Goal: Task Accomplishment & Management: Use online tool/utility

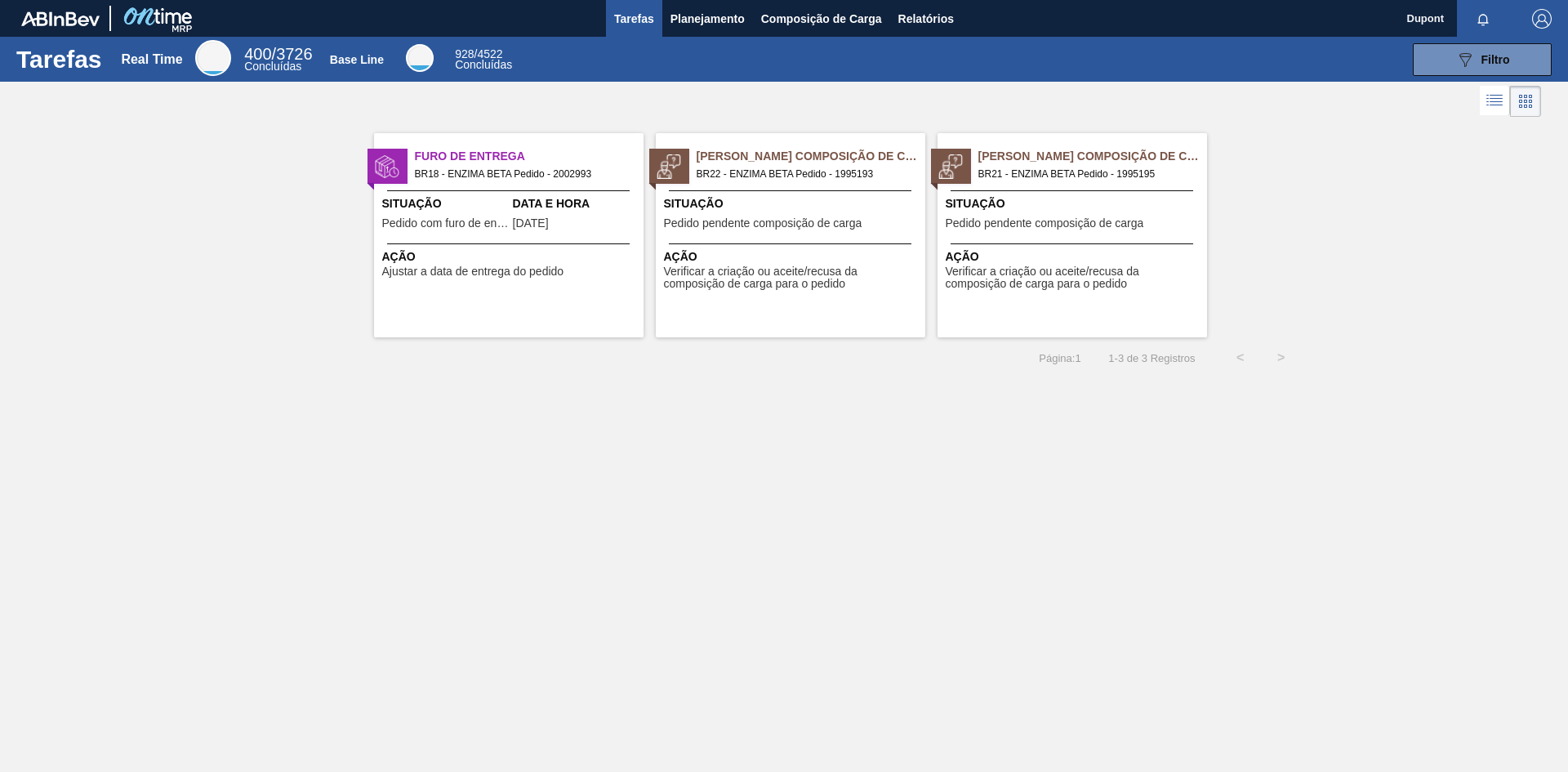
click at [781, 238] on div "Pedido Aguardando Composição de Carga BR22 - ENZIMA BETA Pedido - 1995193 Situa…" at bounding box center [790, 235] width 269 height 204
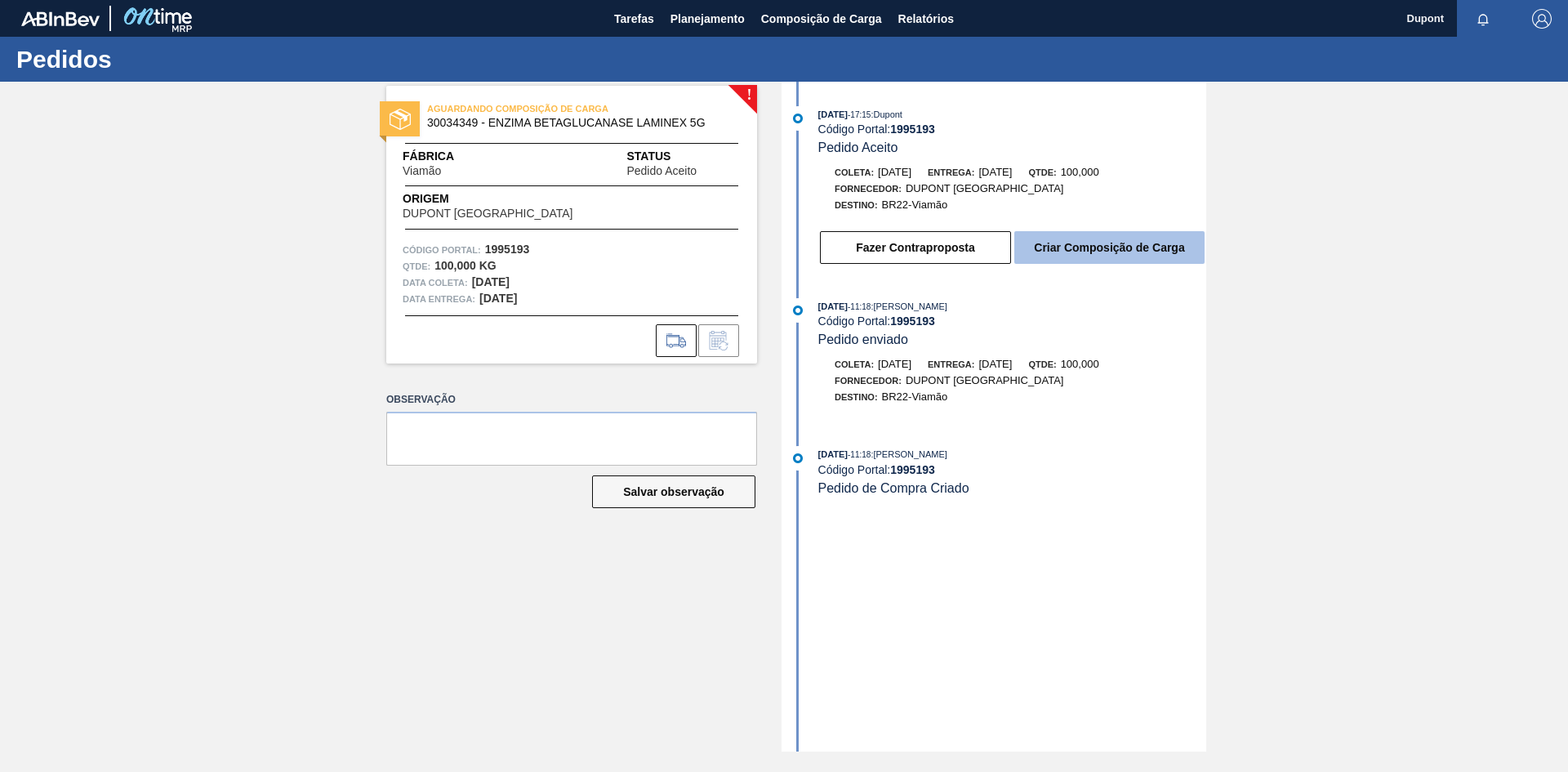
click at [1093, 247] on button "Criar Composição de Carga" at bounding box center [1109, 248] width 190 height 32
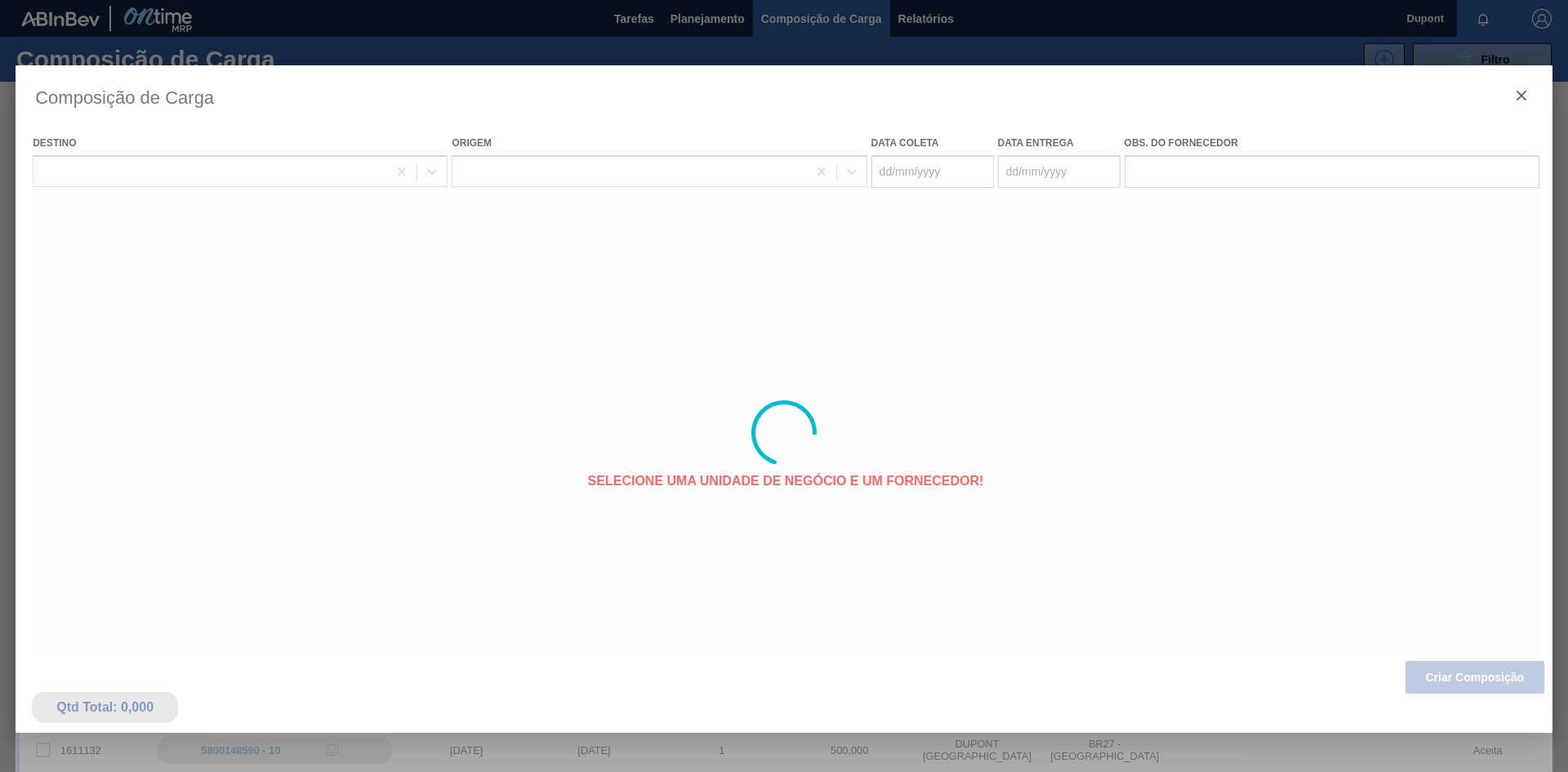
type coleta "[DATE]"
type entrega "[DATE]"
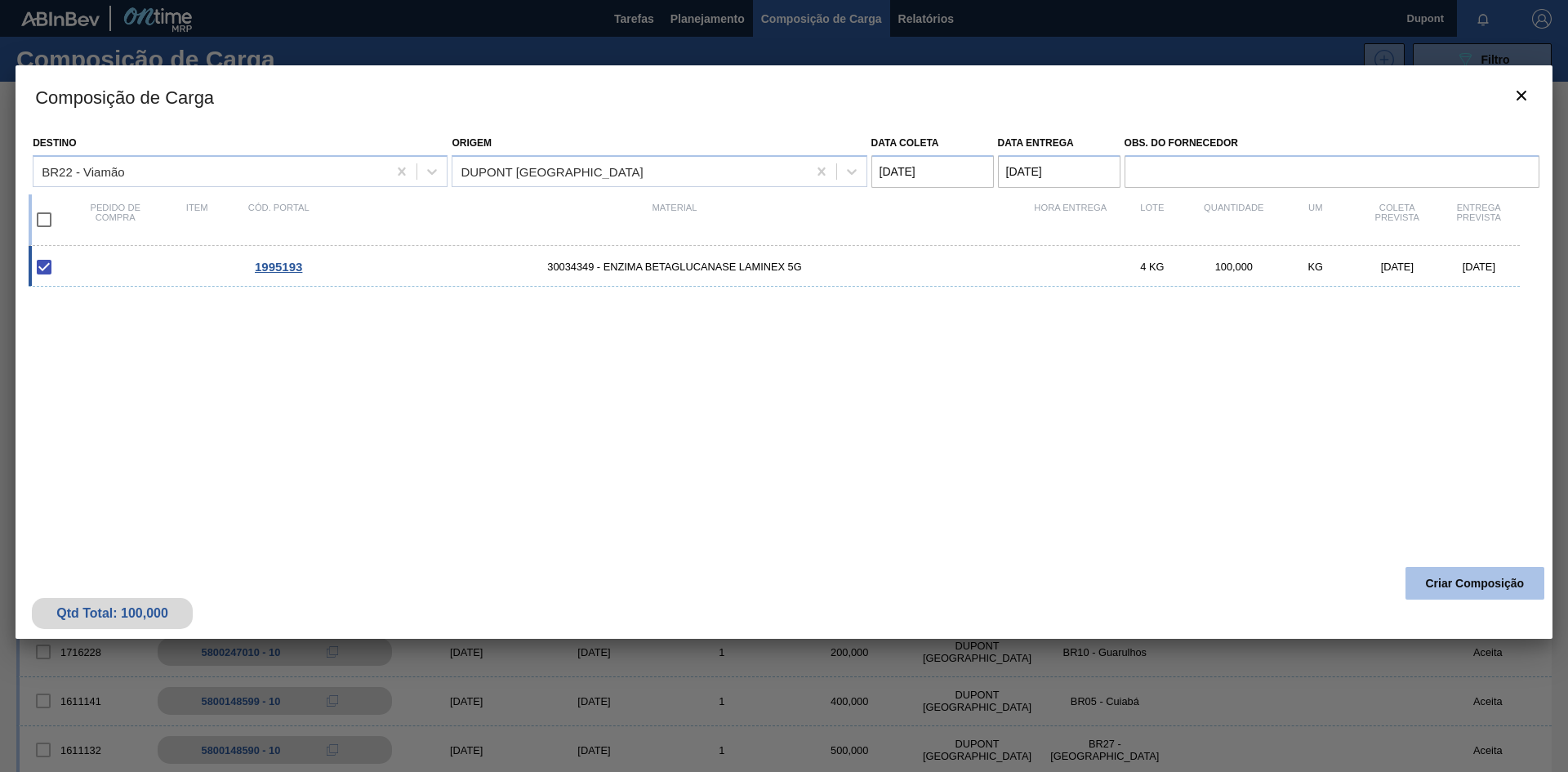
click at [1458, 580] on button "Criar Composição" at bounding box center [1475, 583] width 139 height 32
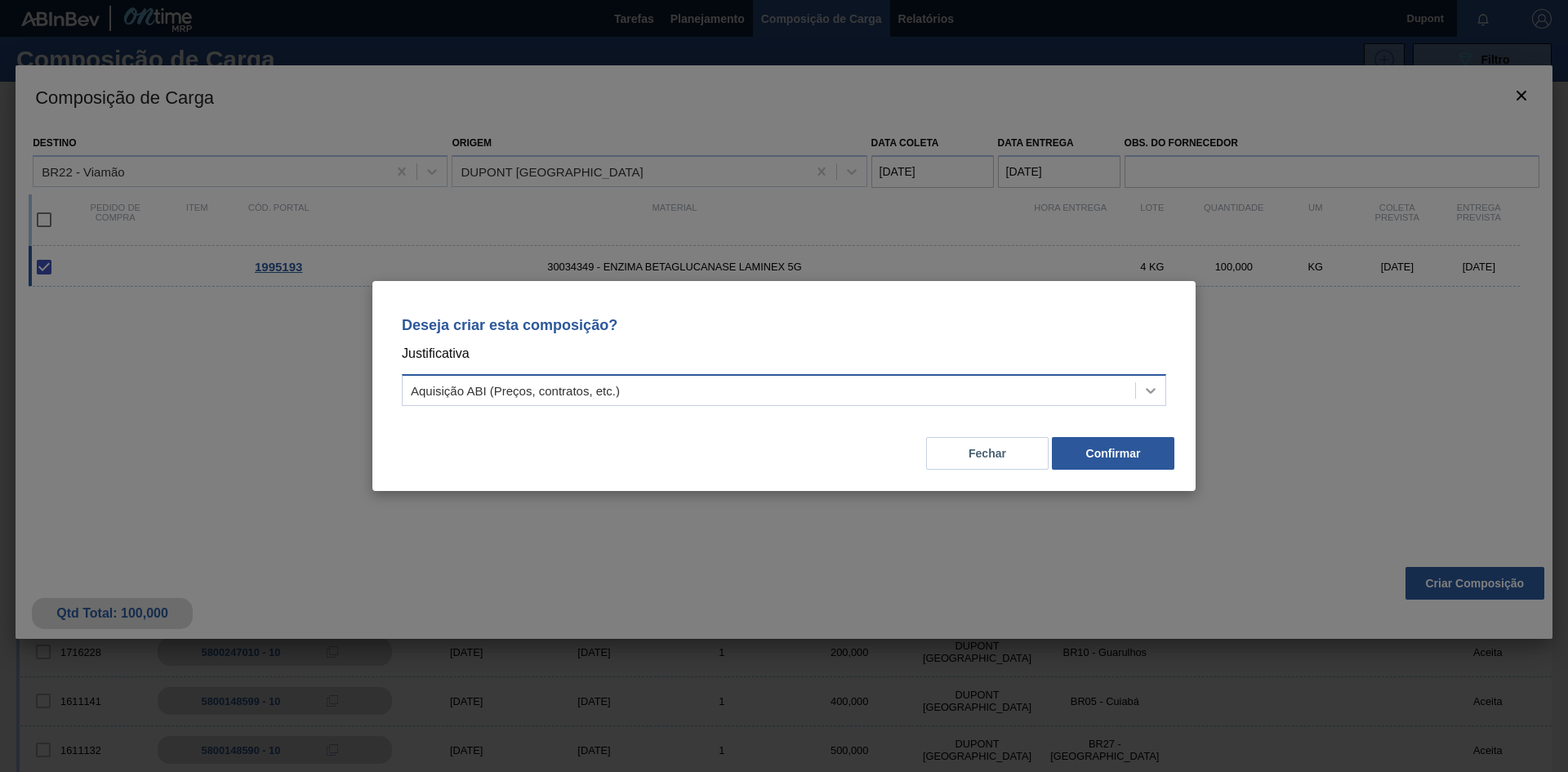
click at [1158, 391] on icon at bounding box center [1151, 390] width 16 height 16
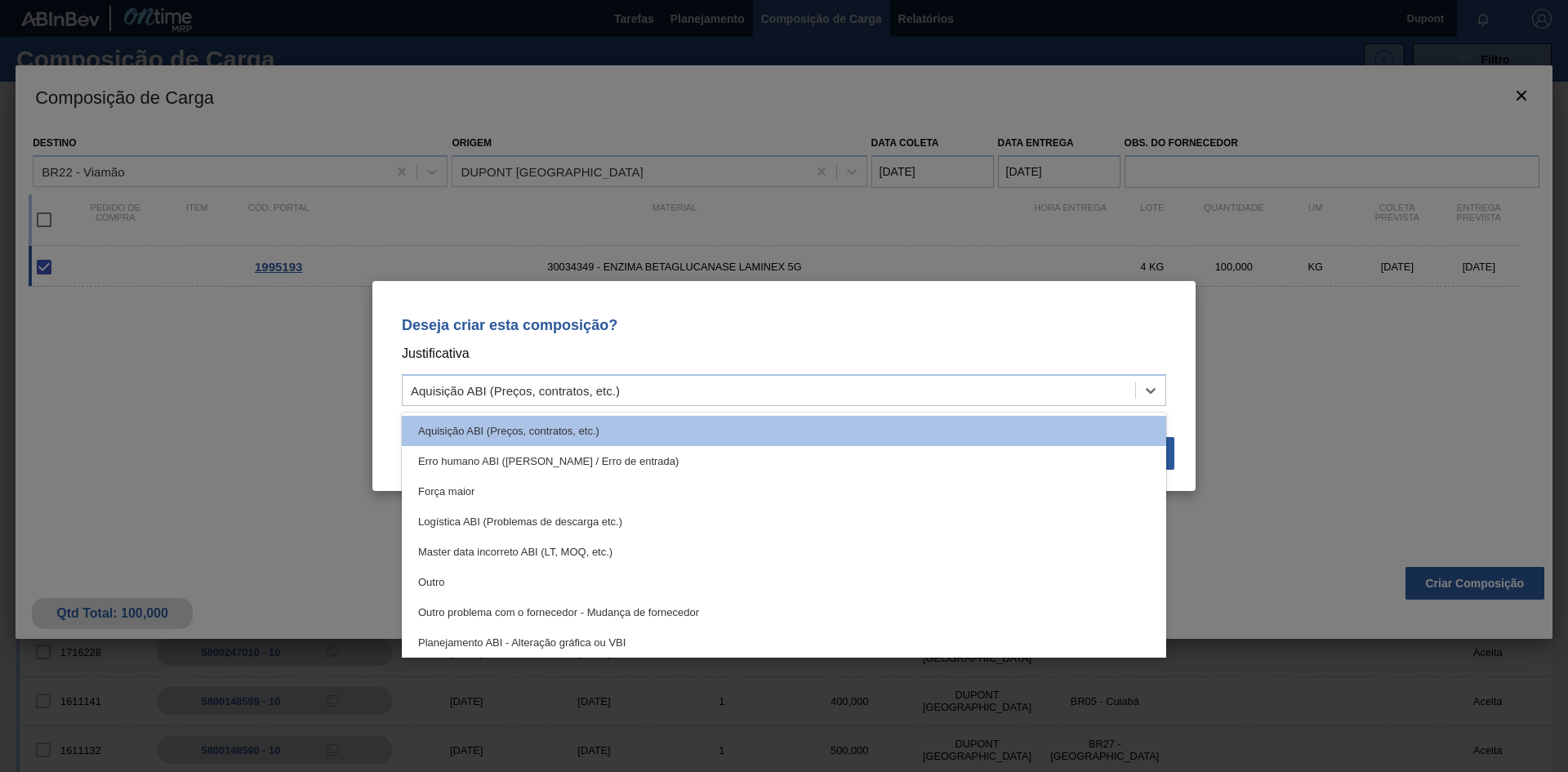
drag, startPoint x: 1162, startPoint y: 459, endPoint x: 1193, endPoint y: 428, distance: 43.8
click at [1193, 428] on div "Deseja criar esta composição? Justificativa option Força maior focused, 3 of 18…" at bounding box center [784, 386] width 824 height 210
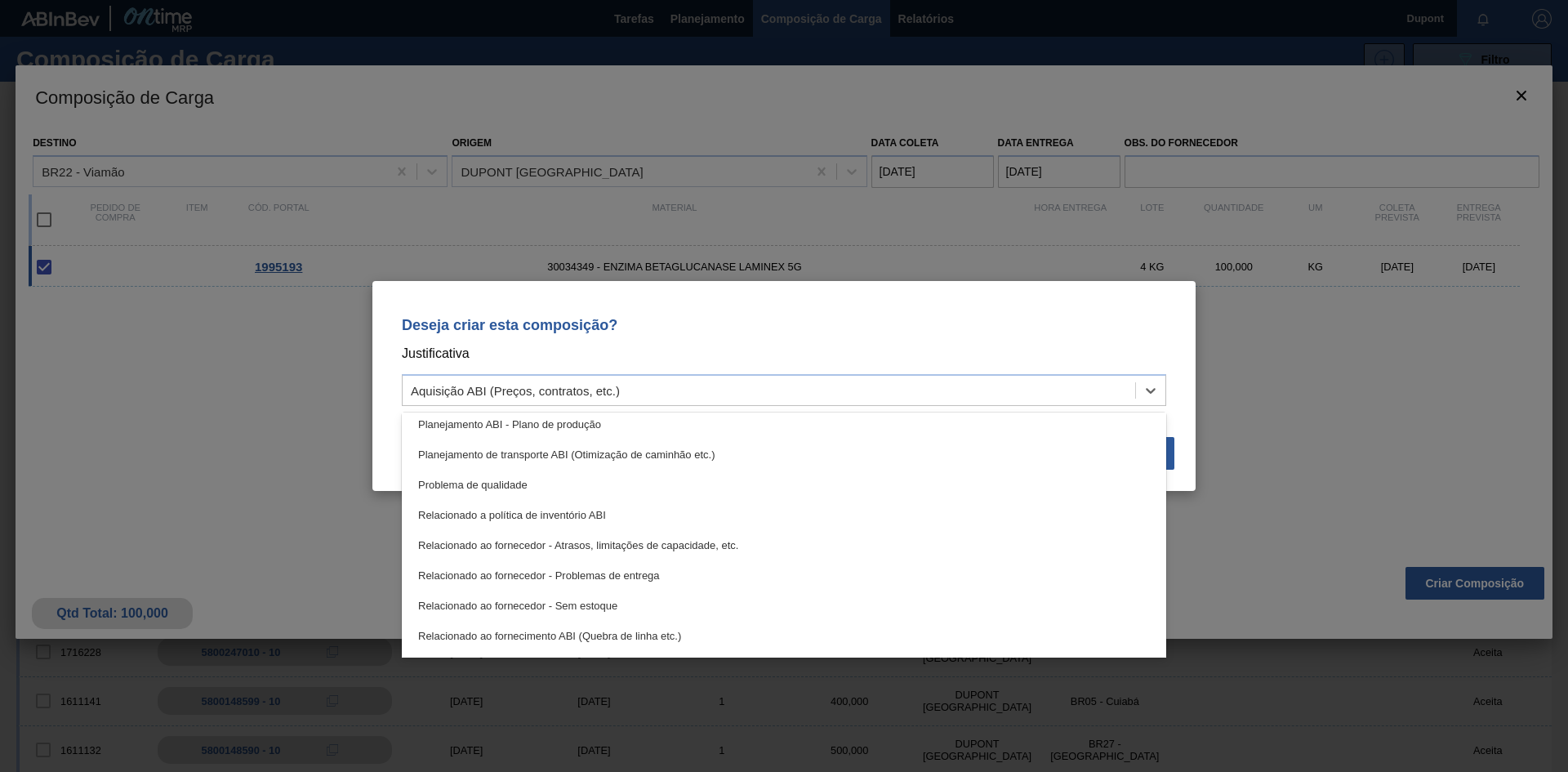
scroll to position [305, 0]
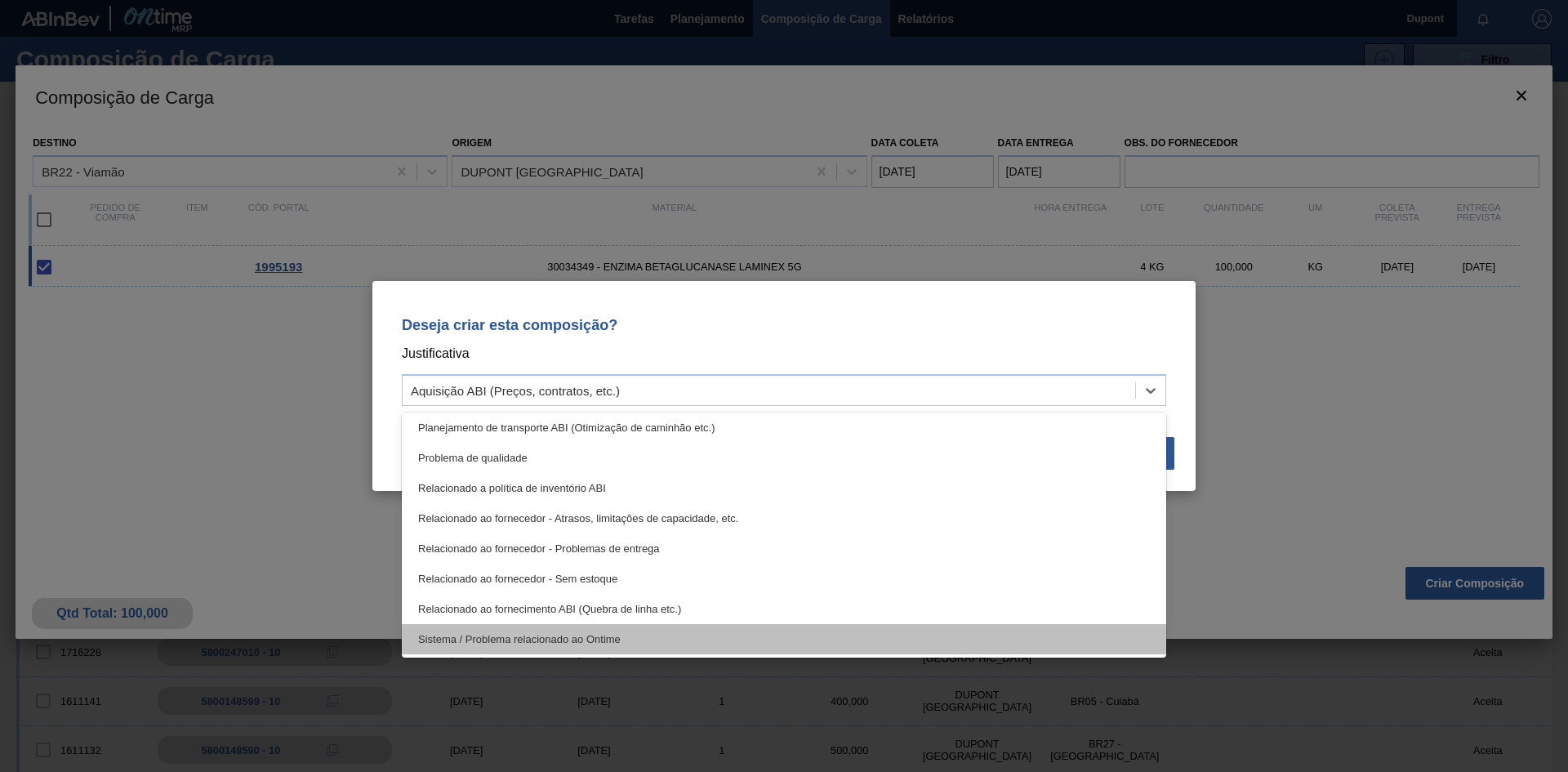
click at [1071, 638] on div "Sistema / Problema relacionado ao Ontime" at bounding box center [784, 640] width 764 height 31
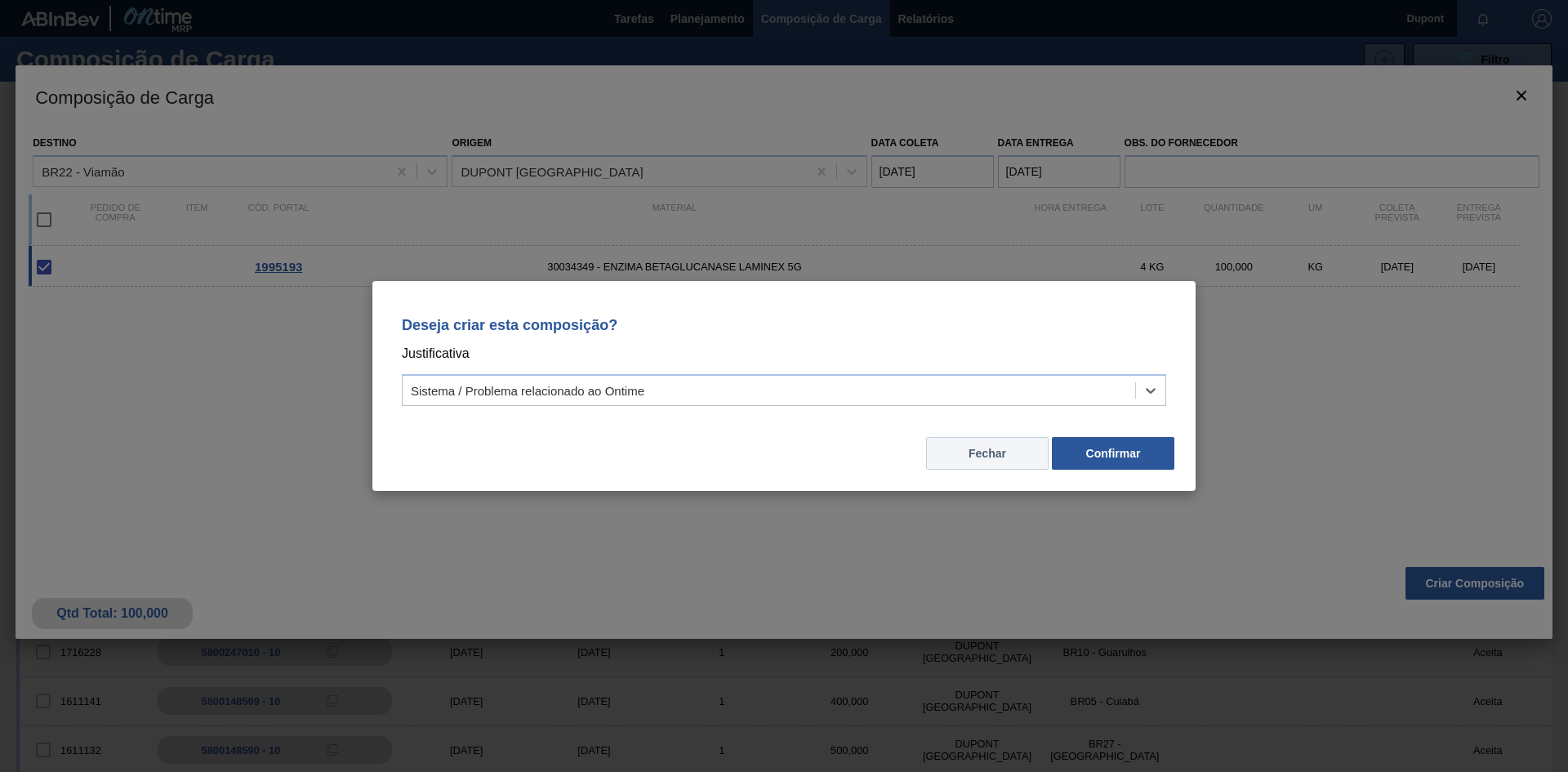
click at [966, 459] on button "Fechar" at bounding box center [988, 453] width 123 height 32
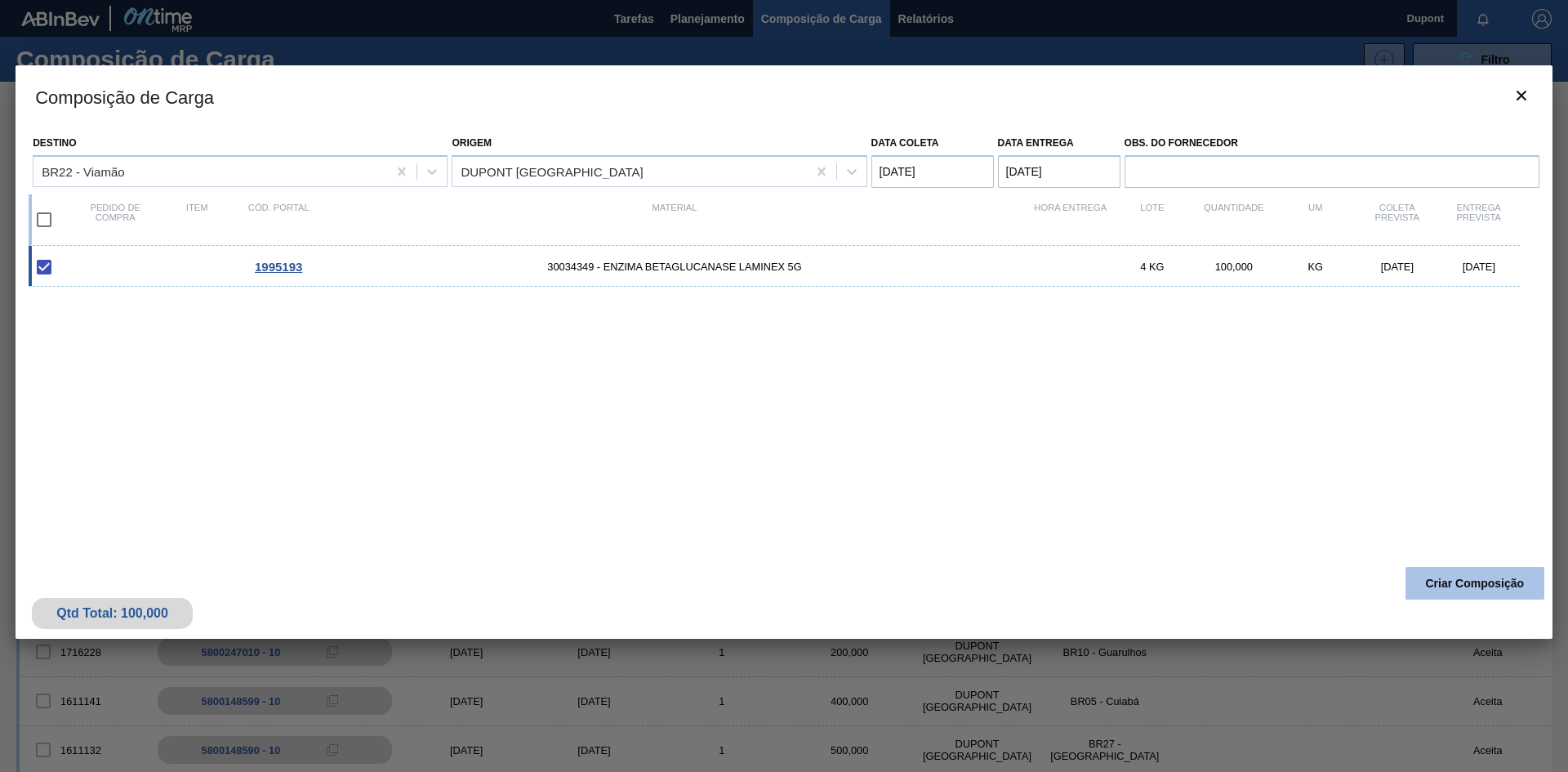
click at [1454, 585] on button "Criar Composição" at bounding box center [1475, 583] width 139 height 32
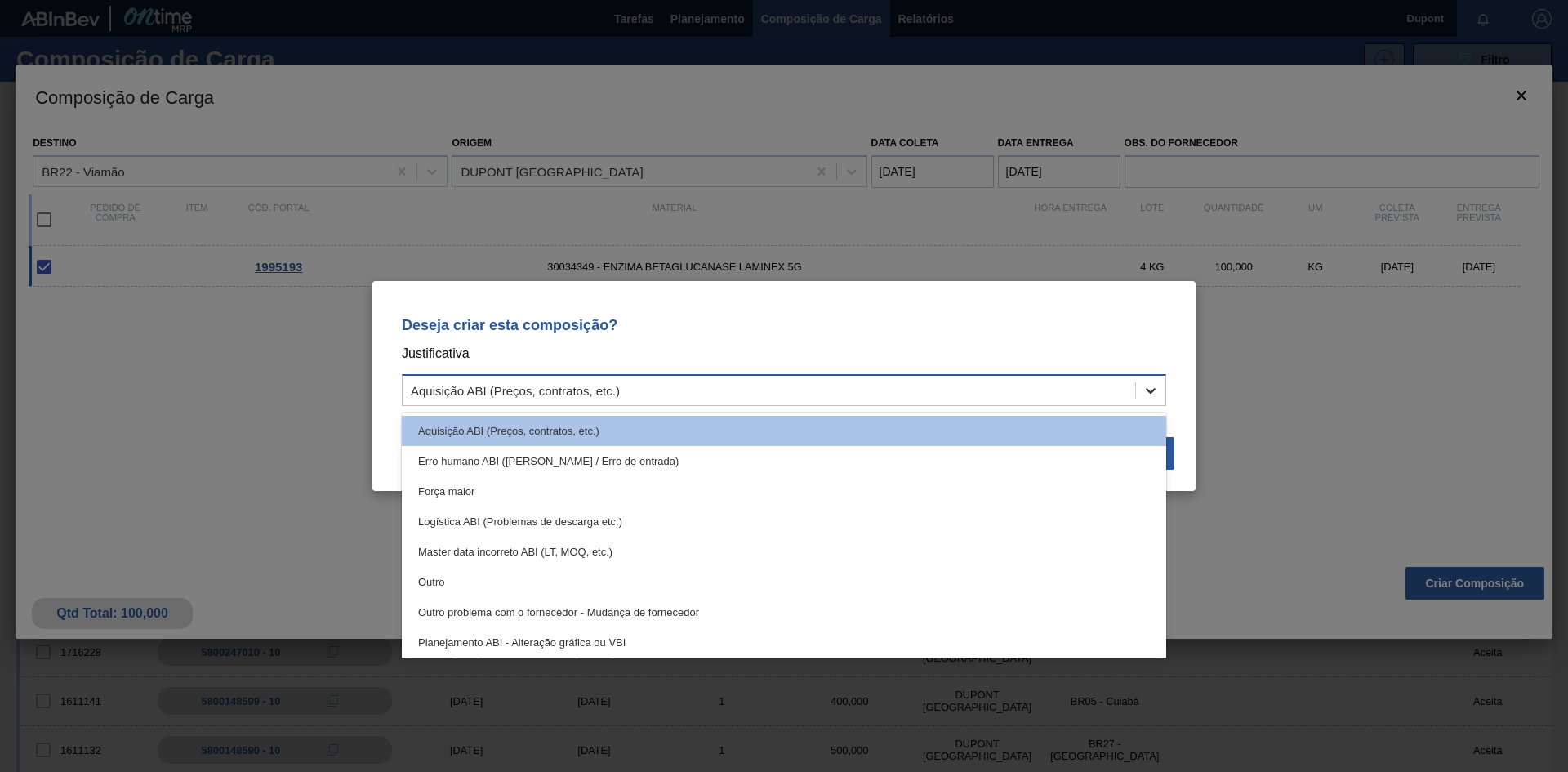
click at [1153, 384] on icon at bounding box center [1151, 390] width 16 height 16
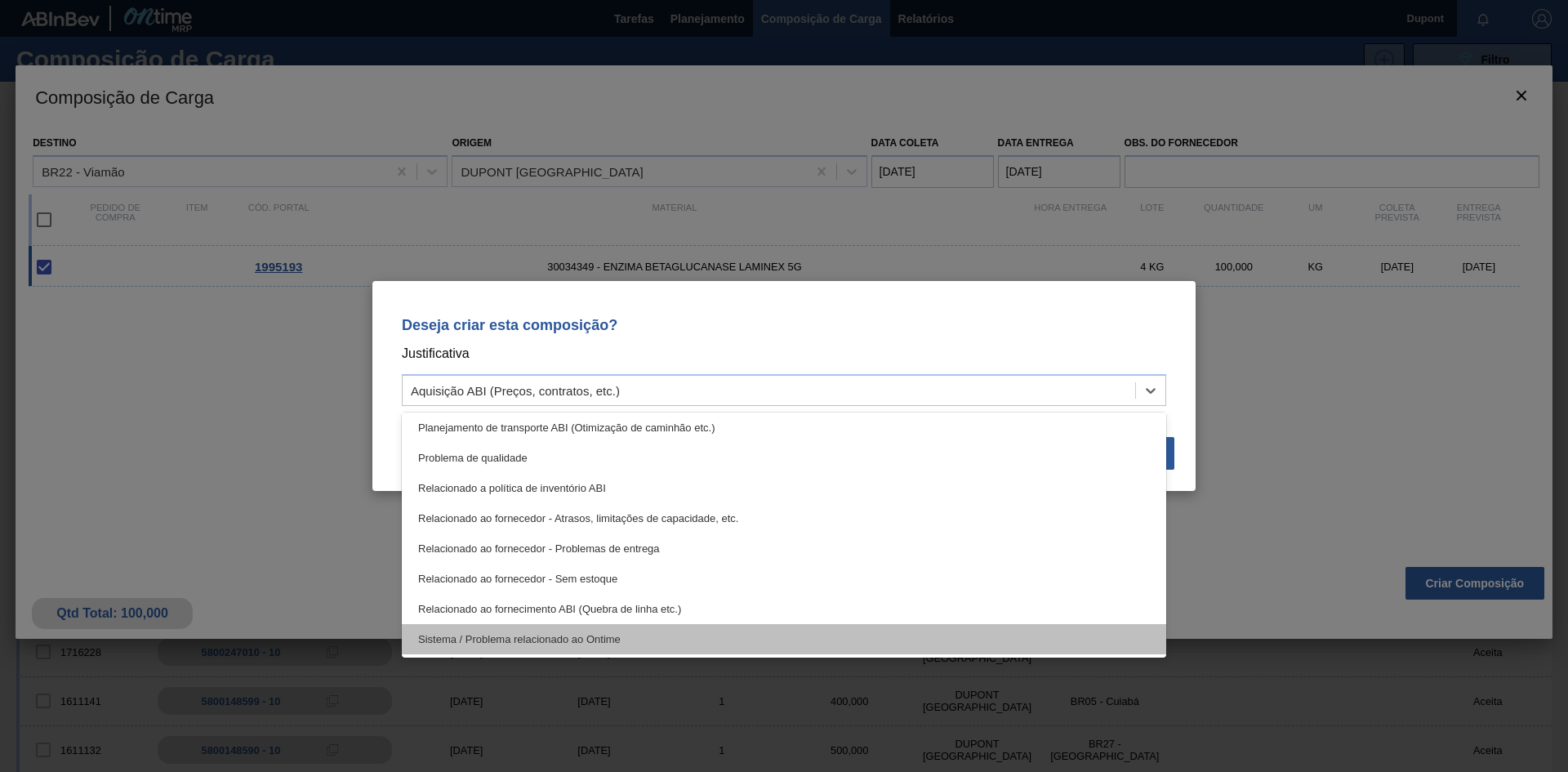
click at [869, 636] on div "Sistema / Problema relacionado ao Ontime" at bounding box center [784, 640] width 764 height 31
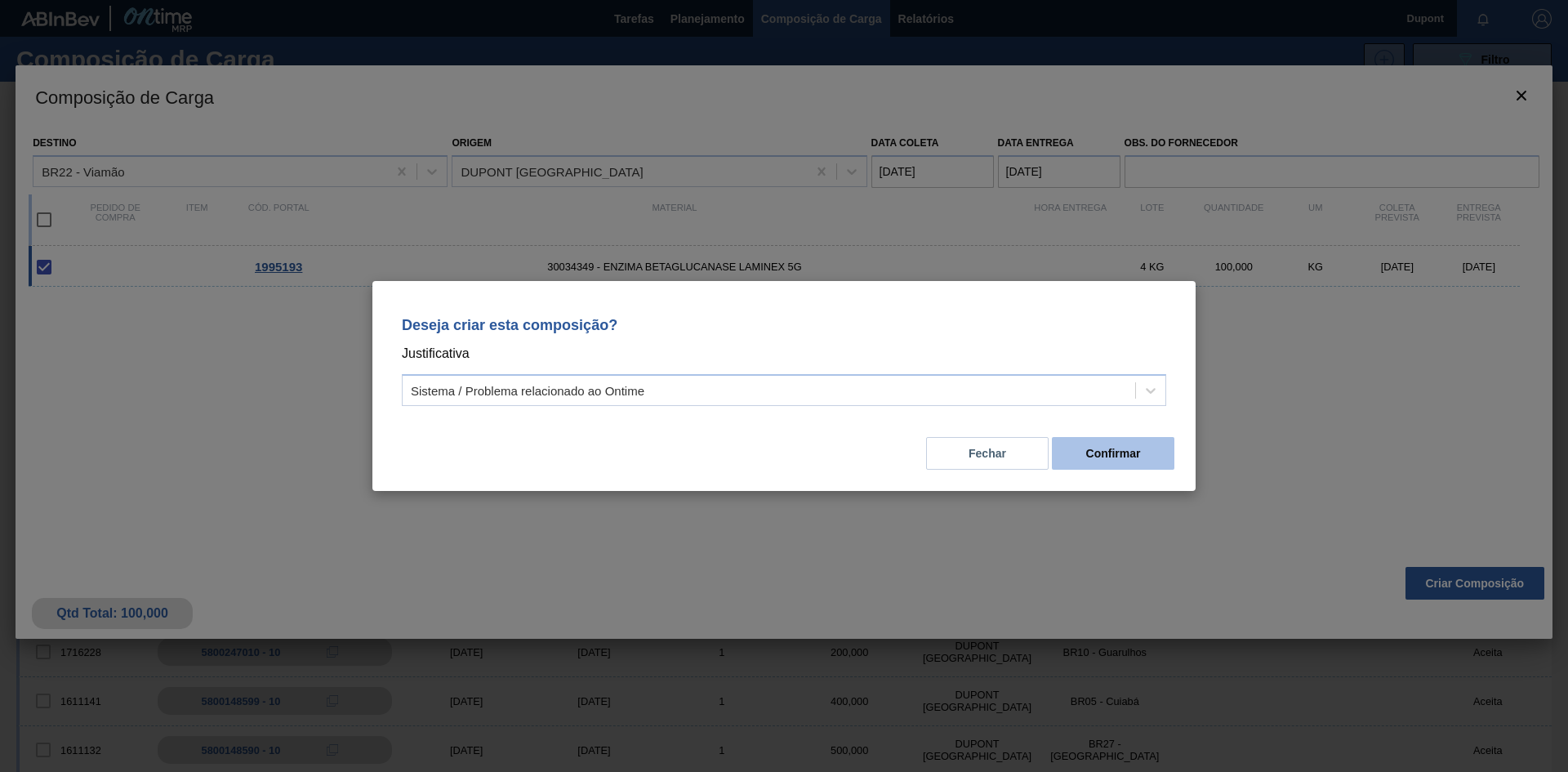
click at [1104, 454] on button "Confirmar" at bounding box center [1113, 453] width 123 height 32
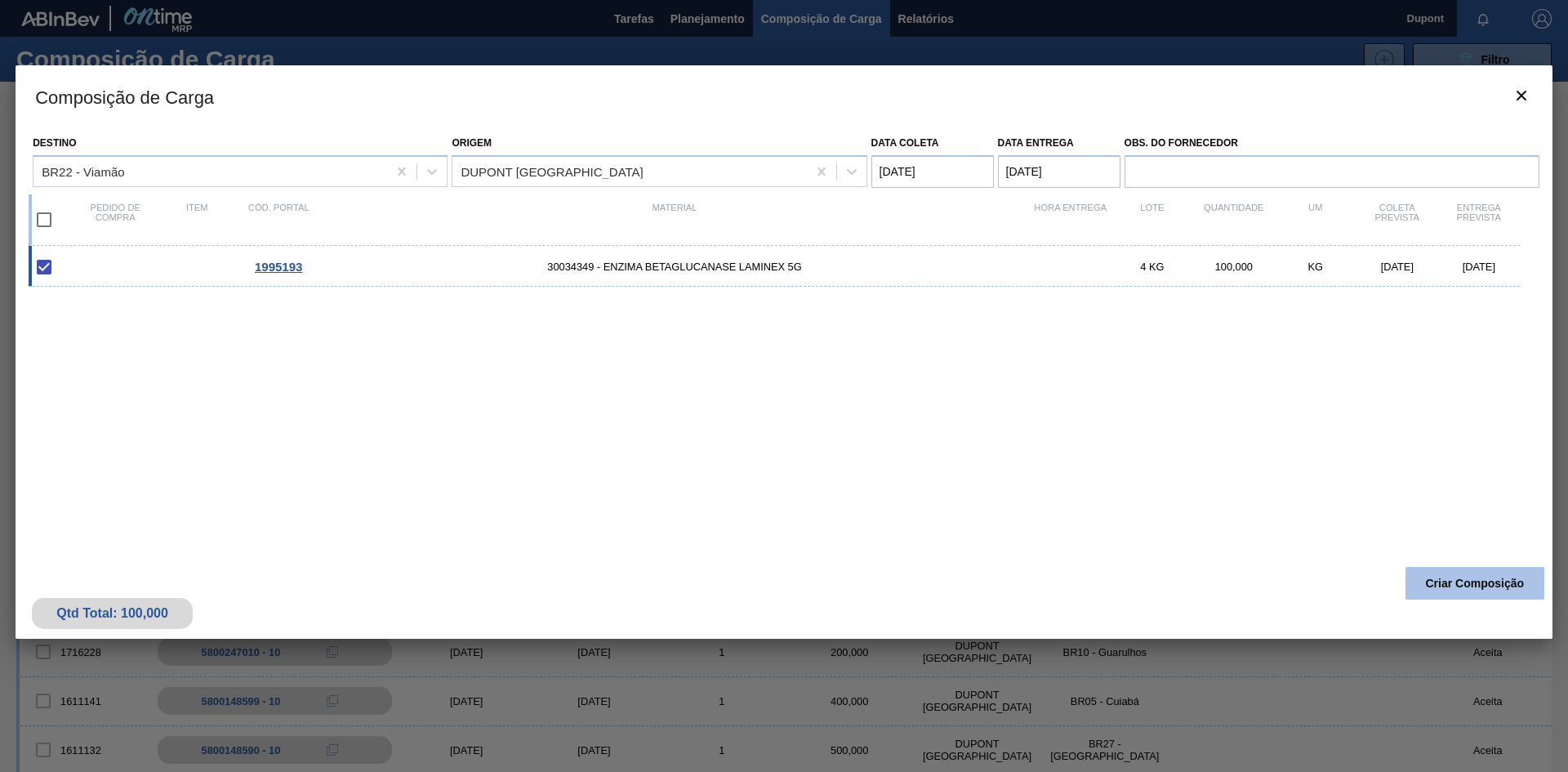
click at [1472, 578] on button "Criar Composição" at bounding box center [1475, 583] width 139 height 32
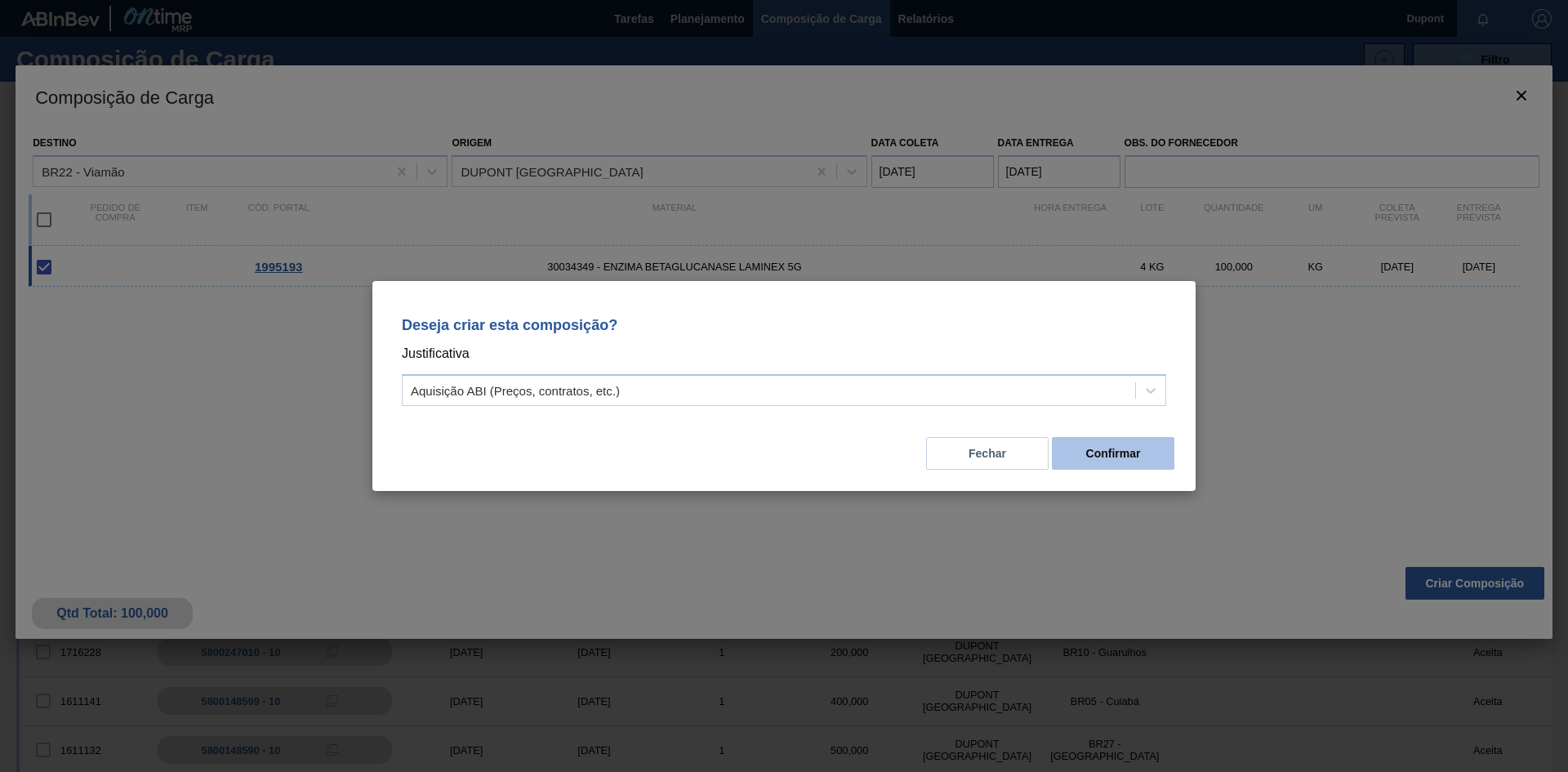
click at [1136, 450] on button "Confirmar" at bounding box center [1113, 453] width 123 height 32
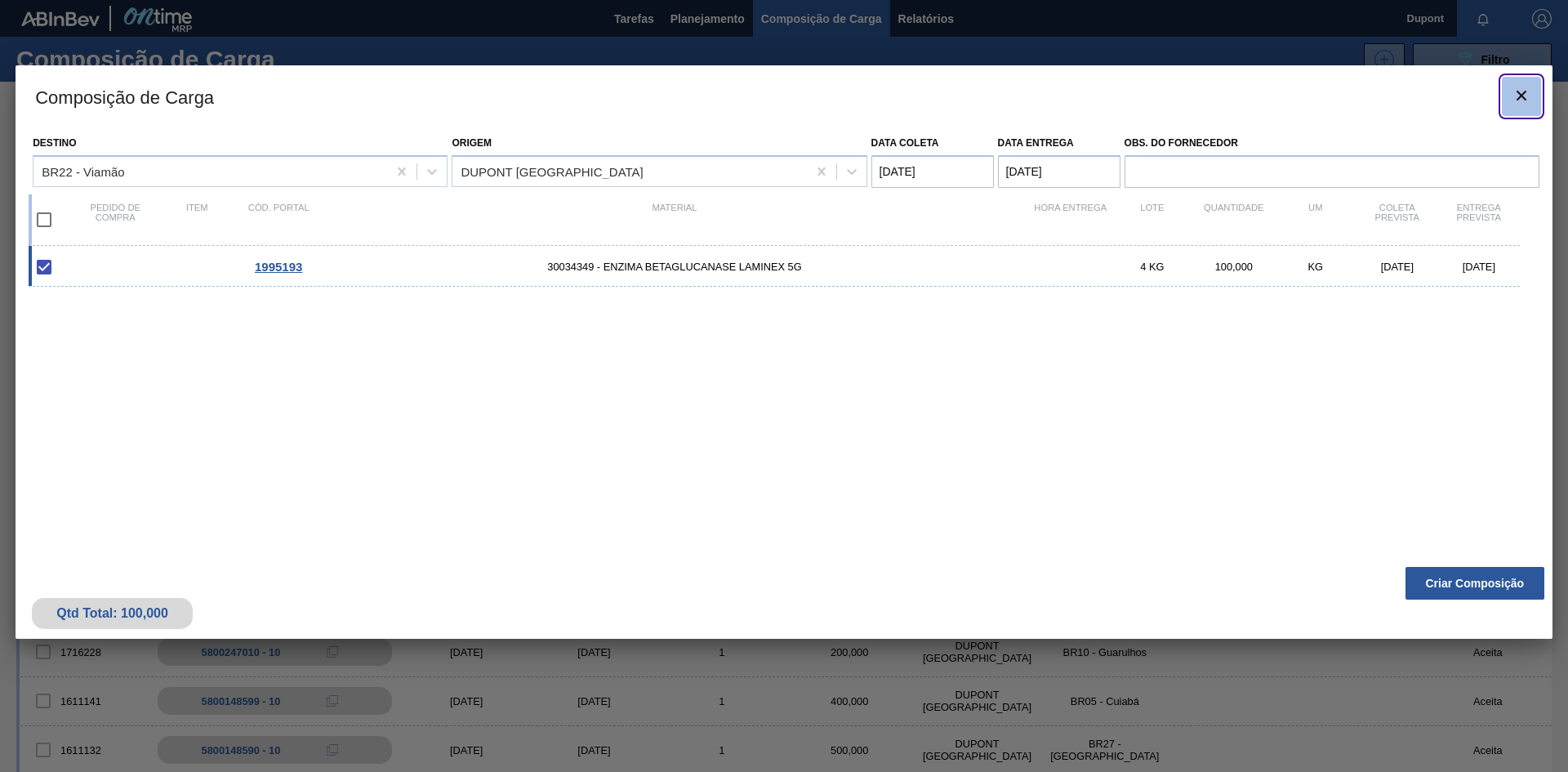
click at [1517, 99] on icon "botão de ícone" at bounding box center [1521, 95] width 10 height 10
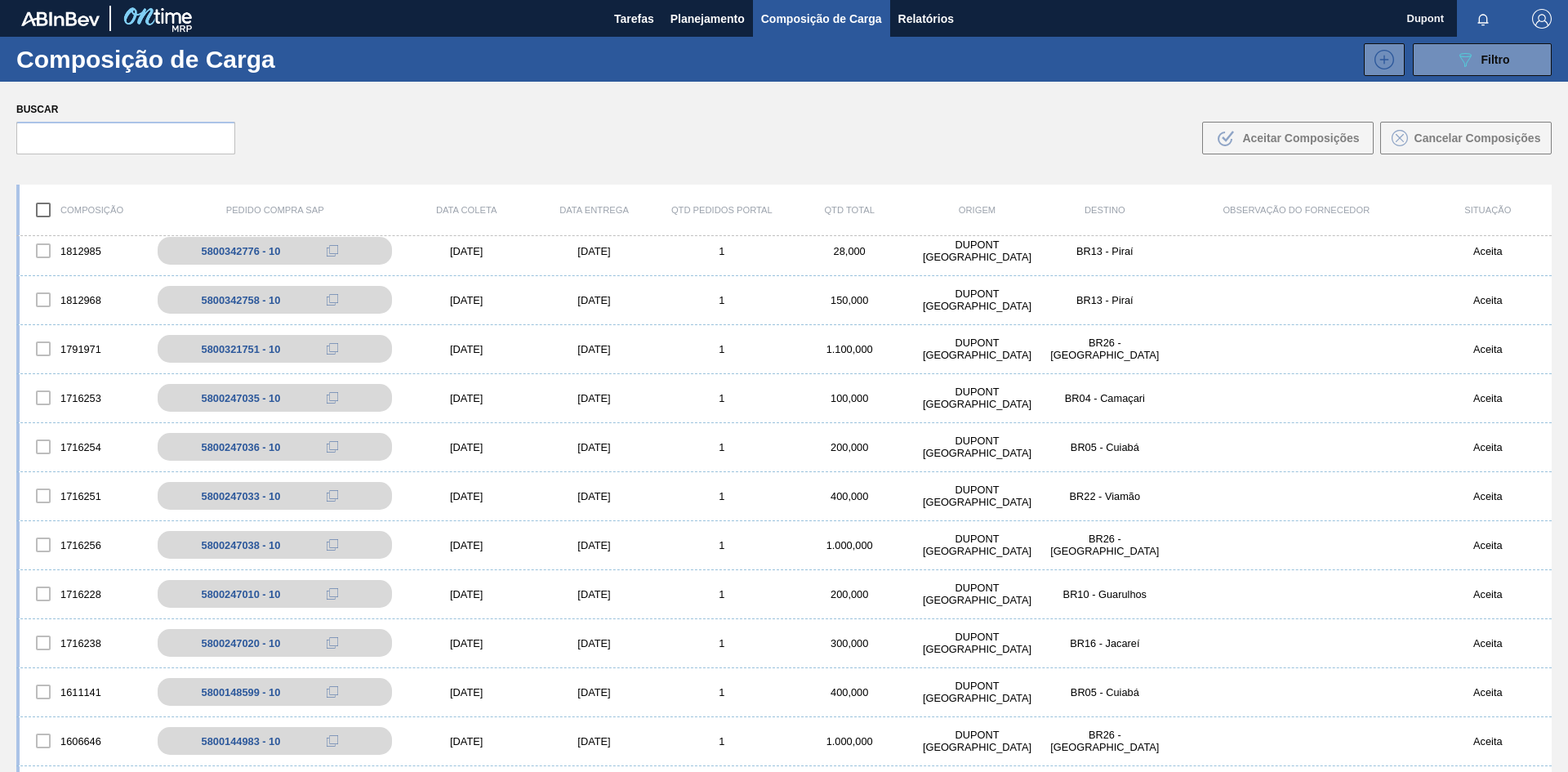
scroll to position [0, 0]
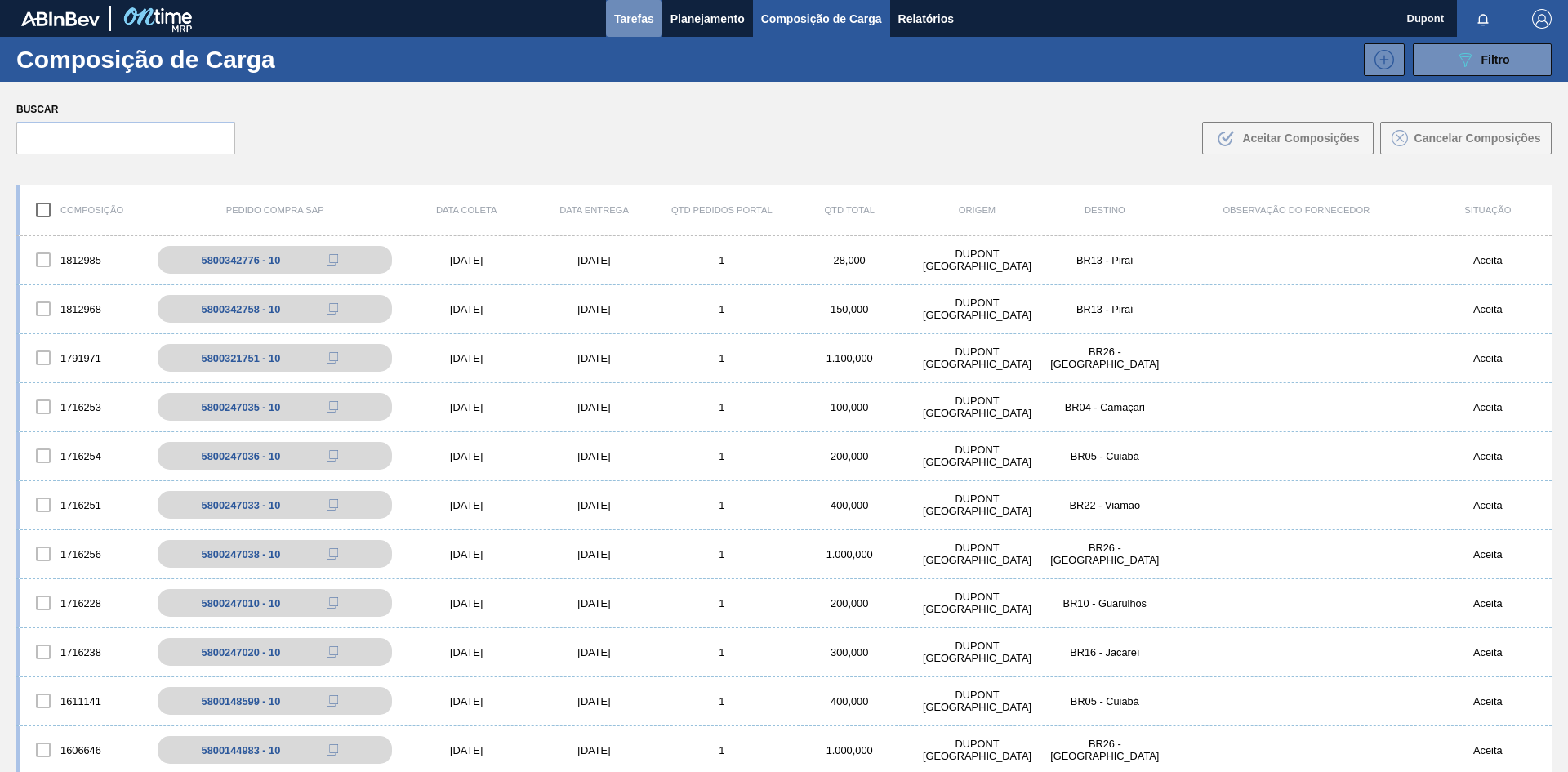
click at [637, 16] on span "Tarefas" at bounding box center [634, 19] width 40 height 20
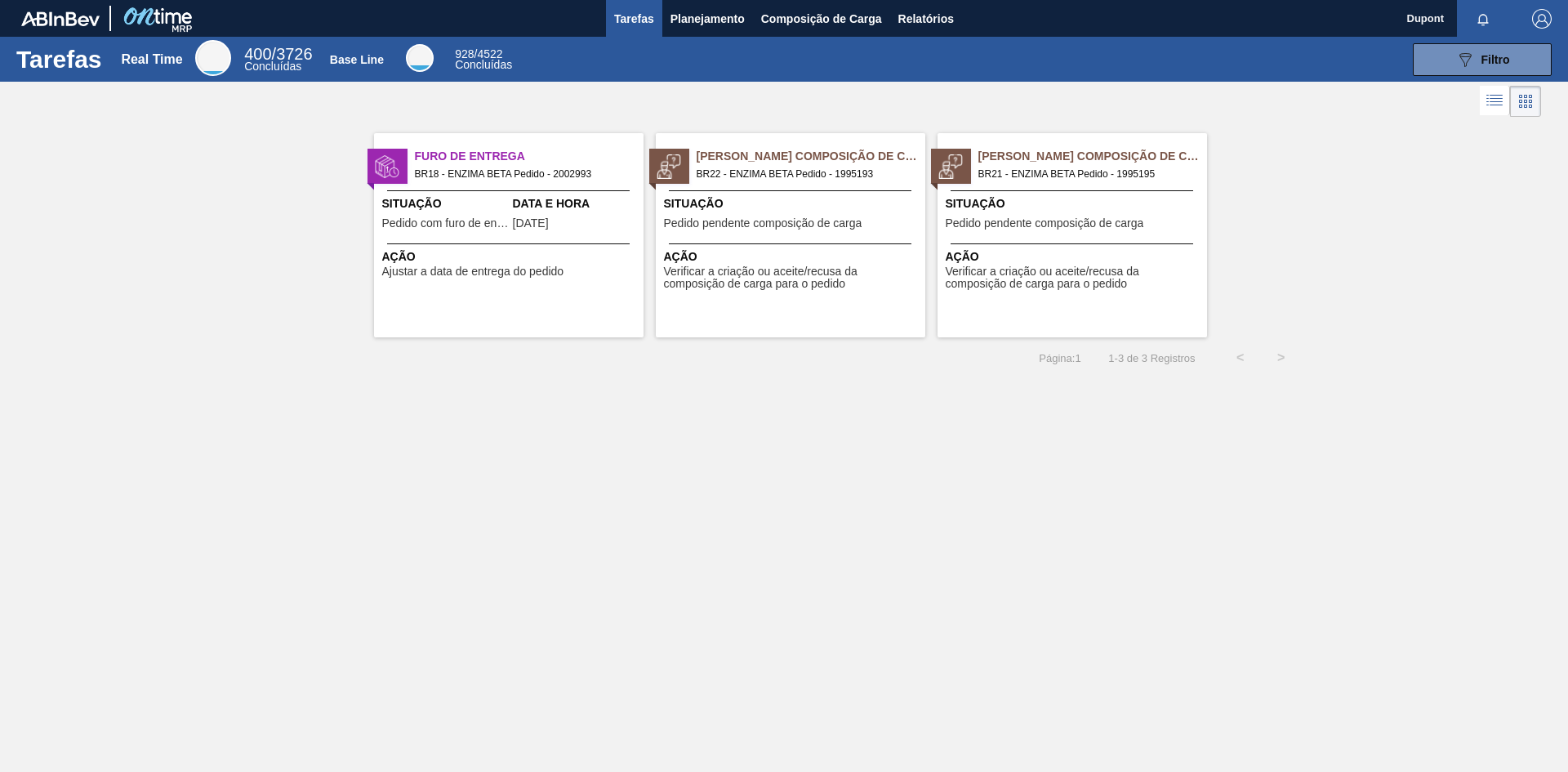
click at [1044, 249] on span "Ação" at bounding box center [1075, 257] width 258 height 17
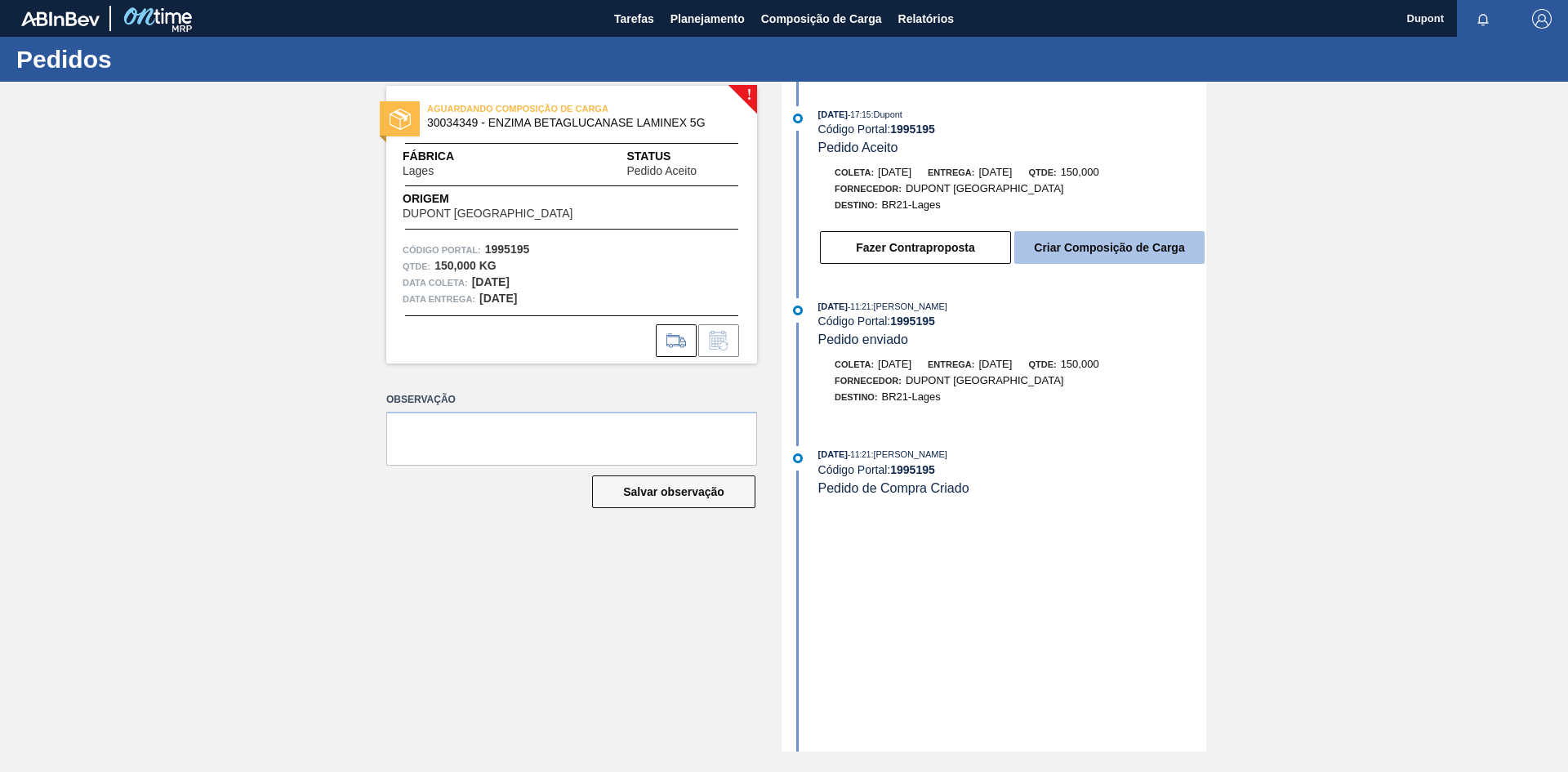
click at [1102, 246] on button "Criar Composição de Carga" at bounding box center [1109, 248] width 190 height 32
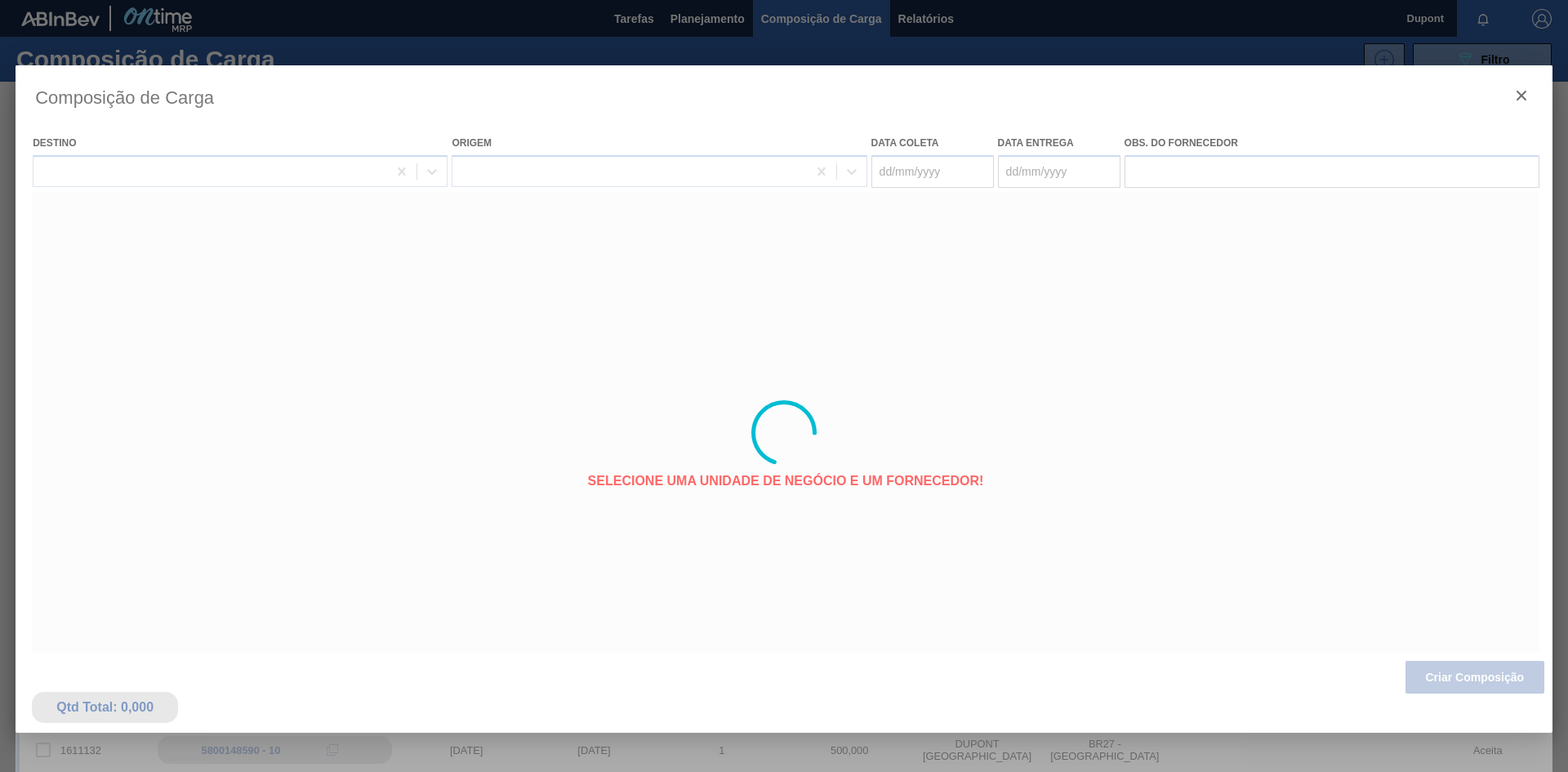
type coleta "[DATE]"
type entrega "[DATE]"
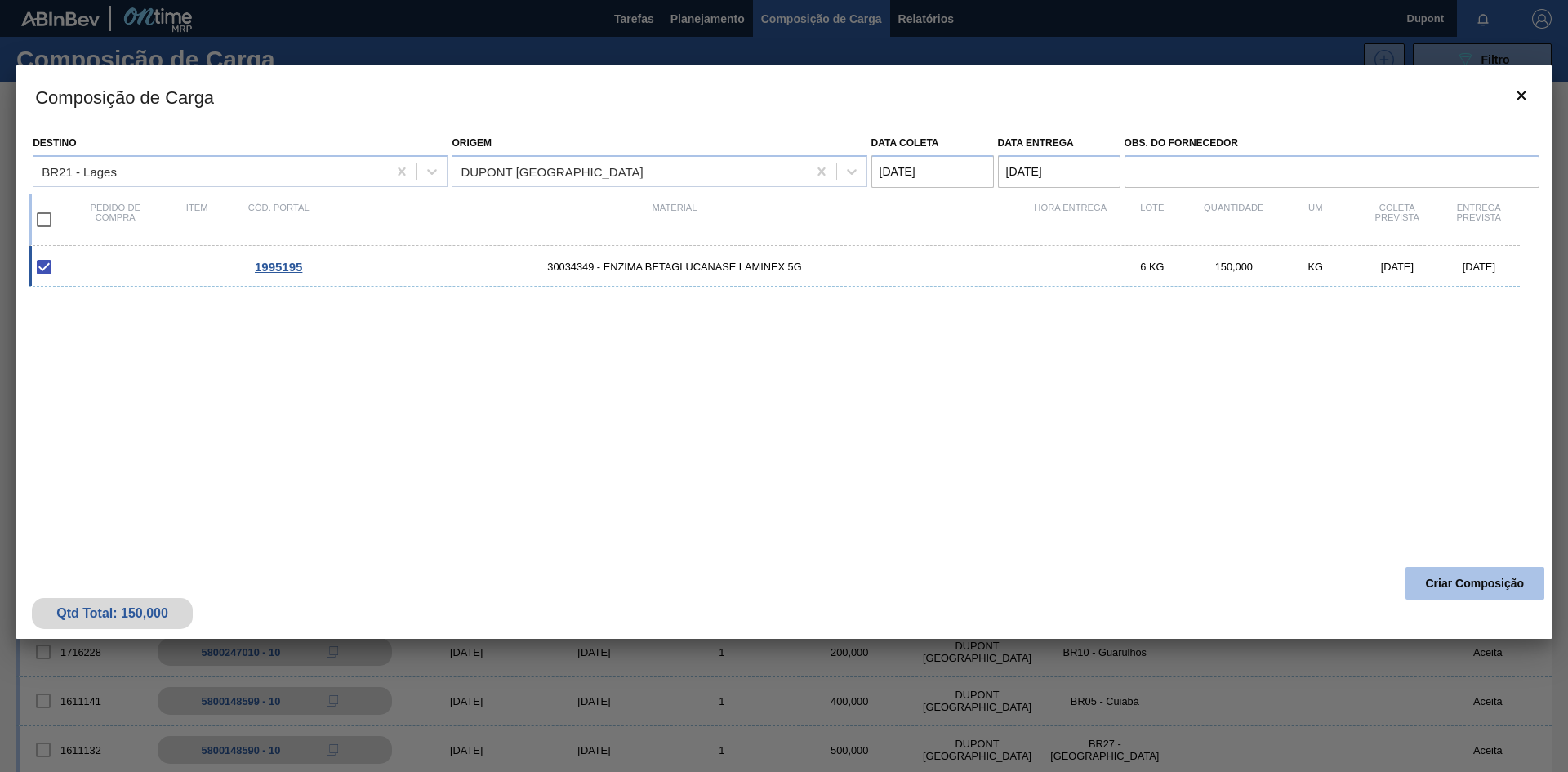
click at [1491, 580] on button "Criar Composição" at bounding box center [1475, 583] width 139 height 32
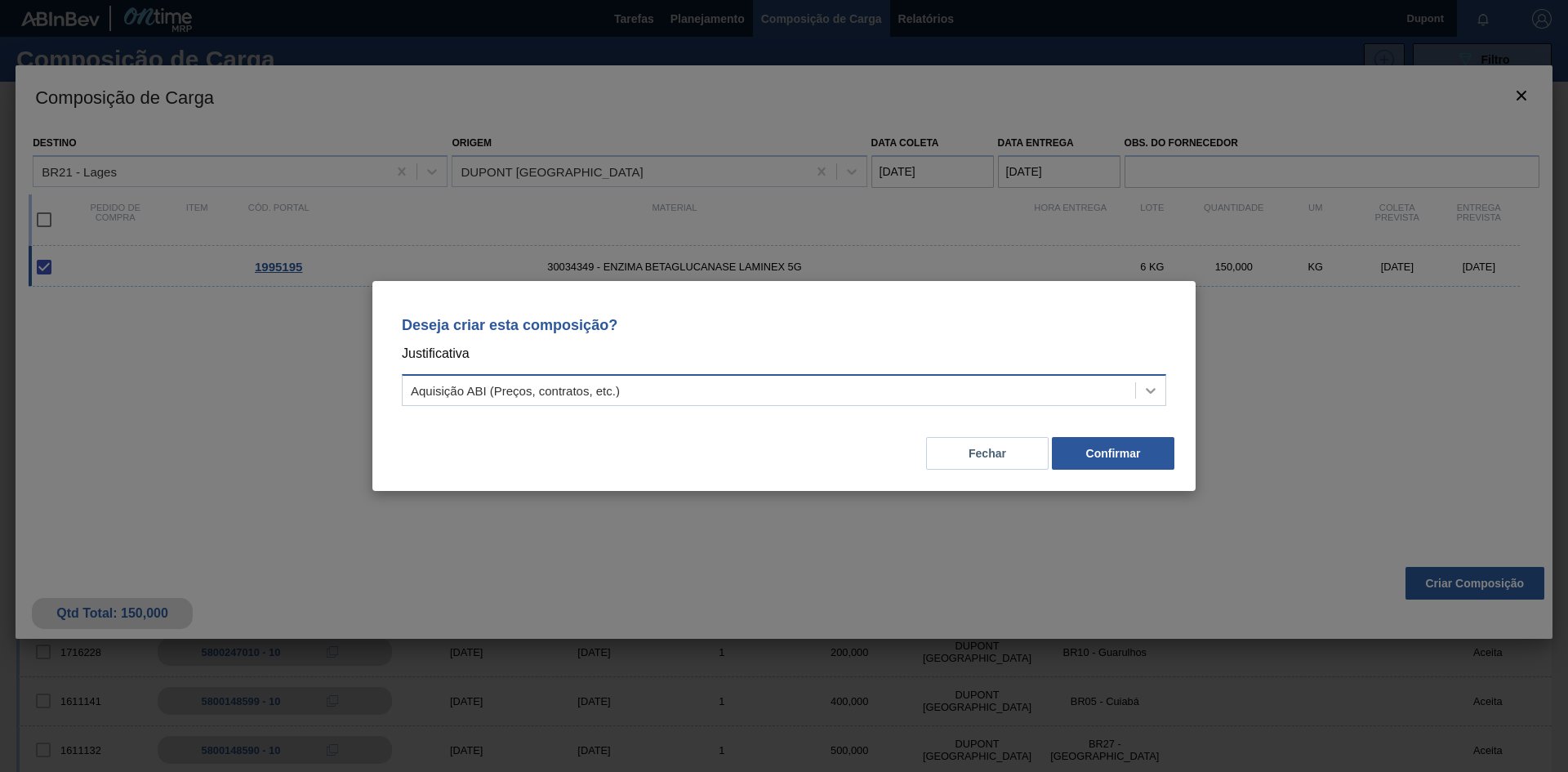
click at [1150, 378] on div at bounding box center [1151, 390] width 30 height 30
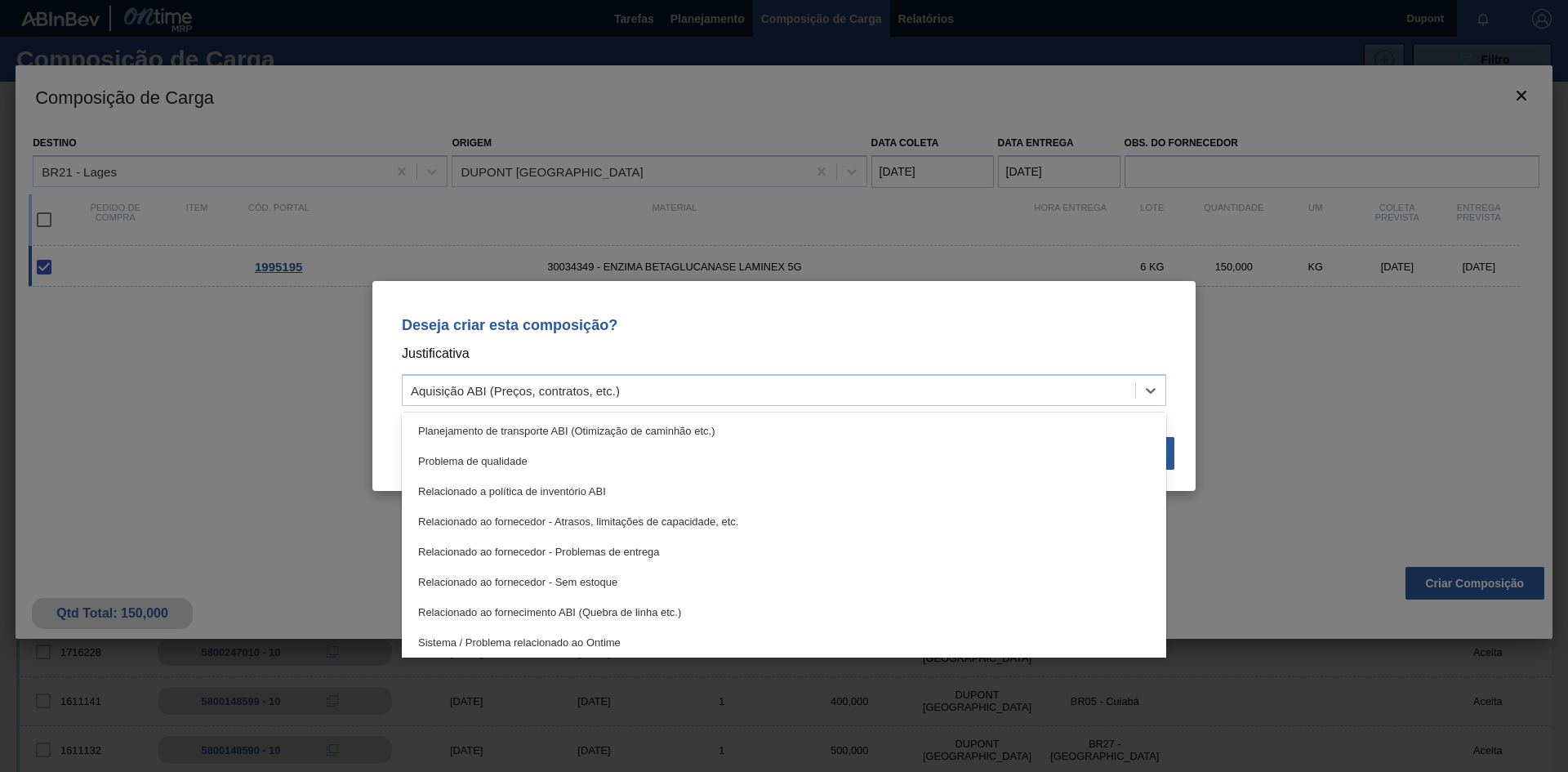
scroll to position [305, 0]
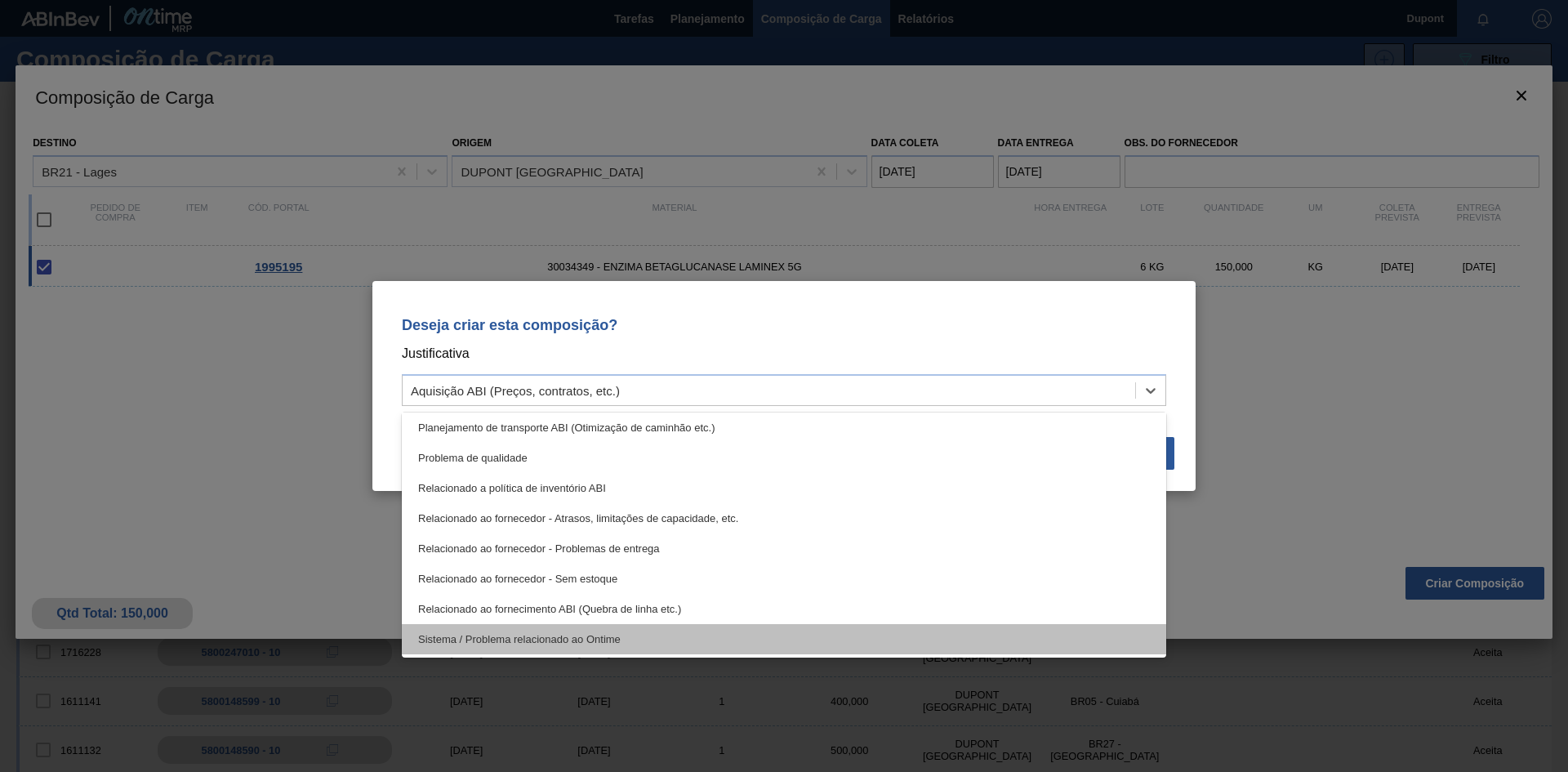
click at [692, 631] on div "Sistema / Problema relacionado ao Ontime" at bounding box center [784, 640] width 764 height 31
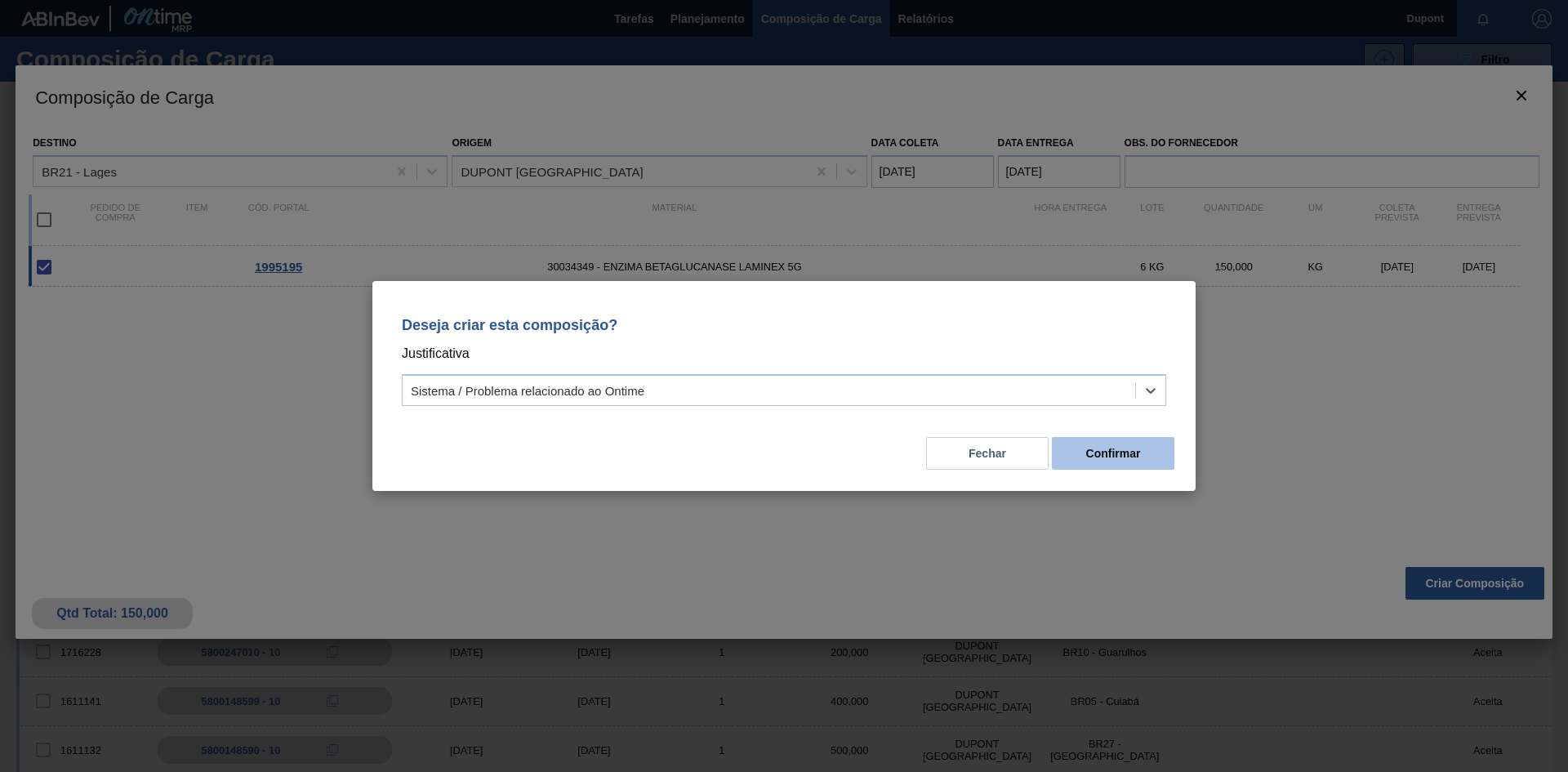
click at [1101, 458] on button "Confirmar" at bounding box center [1113, 453] width 123 height 32
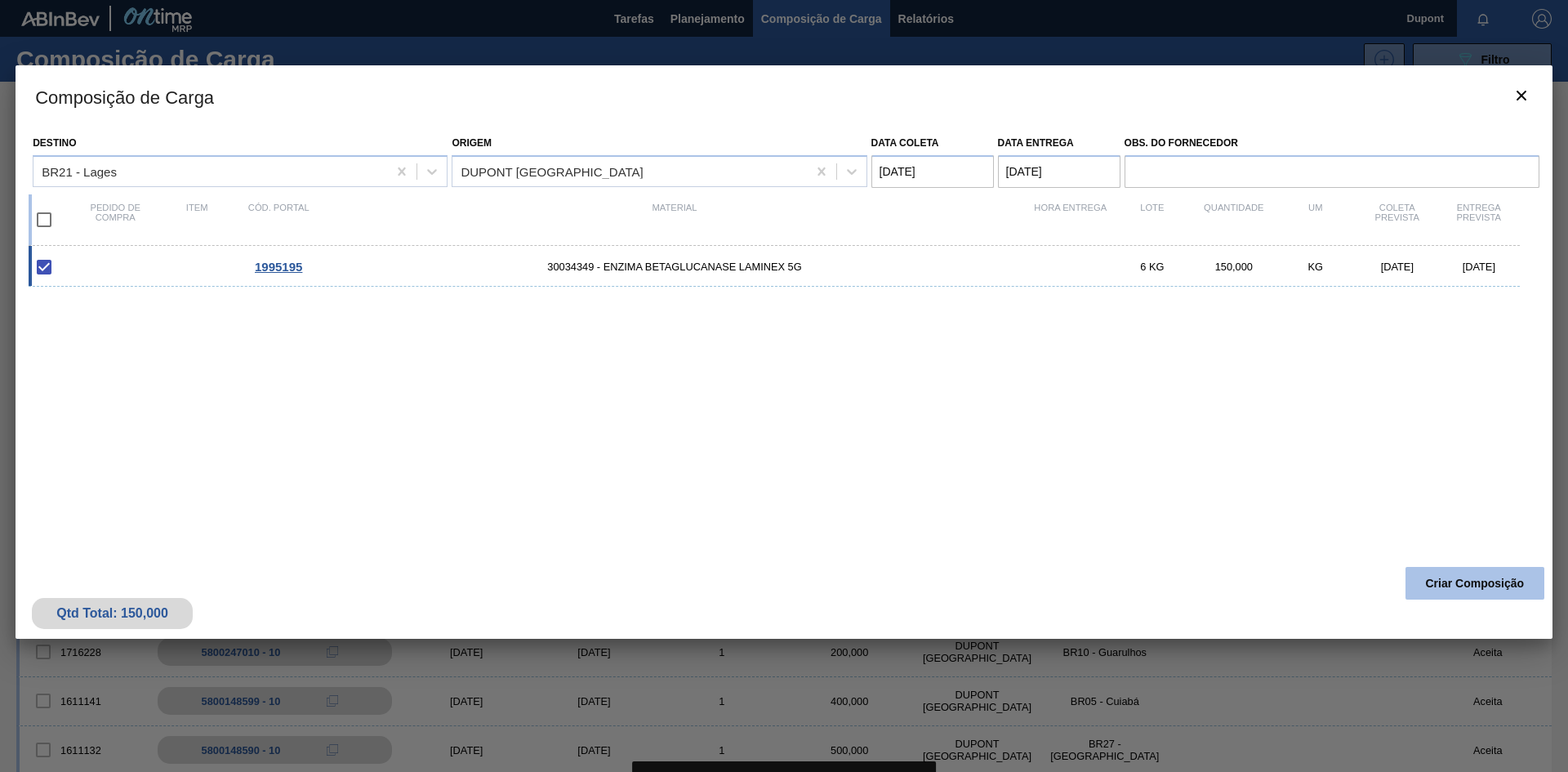
click at [1488, 584] on button "Criar Composição" at bounding box center [1475, 583] width 139 height 32
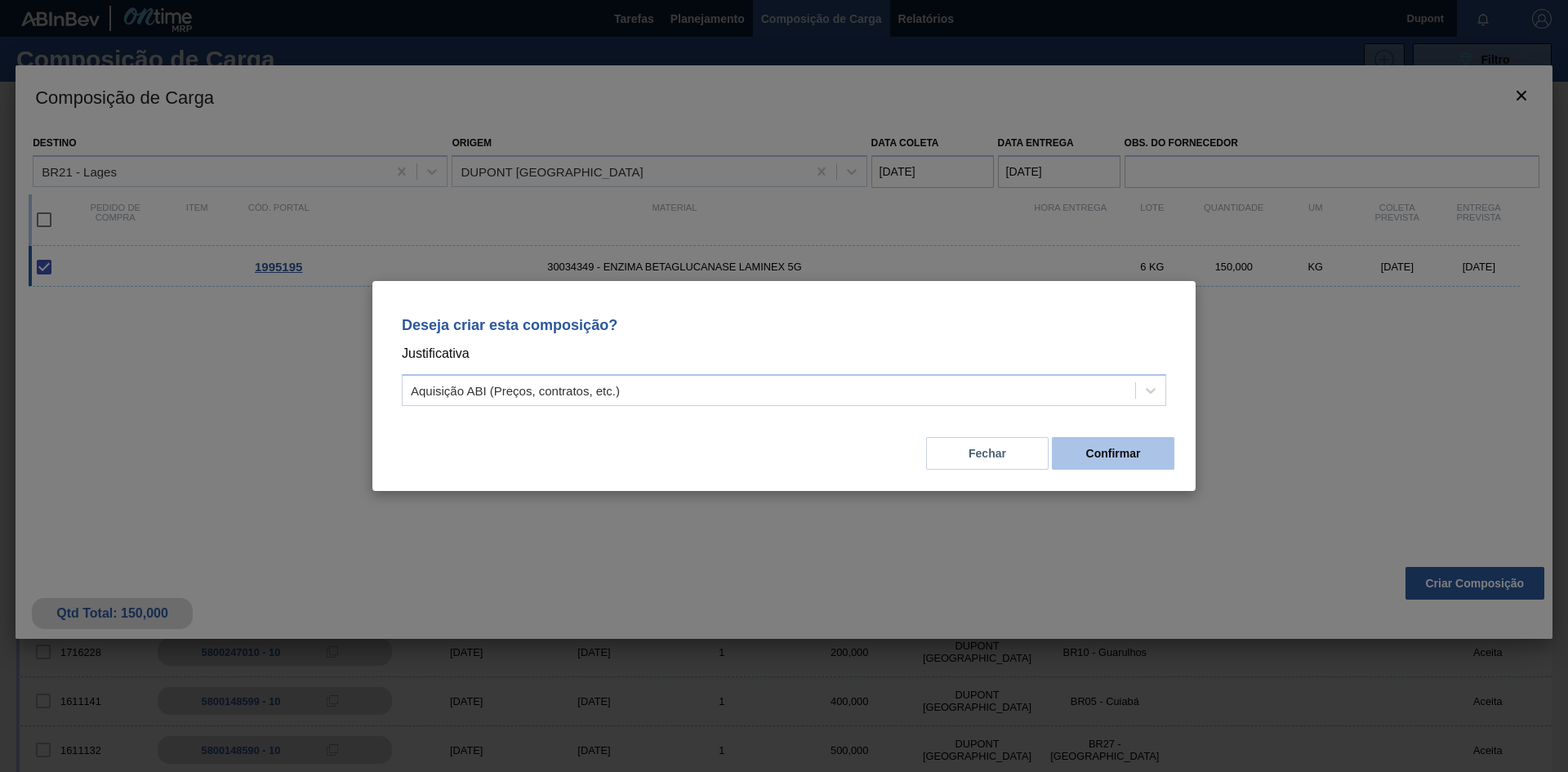
click at [1130, 450] on button "Confirmar" at bounding box center [1113, 453] width 123 height 32
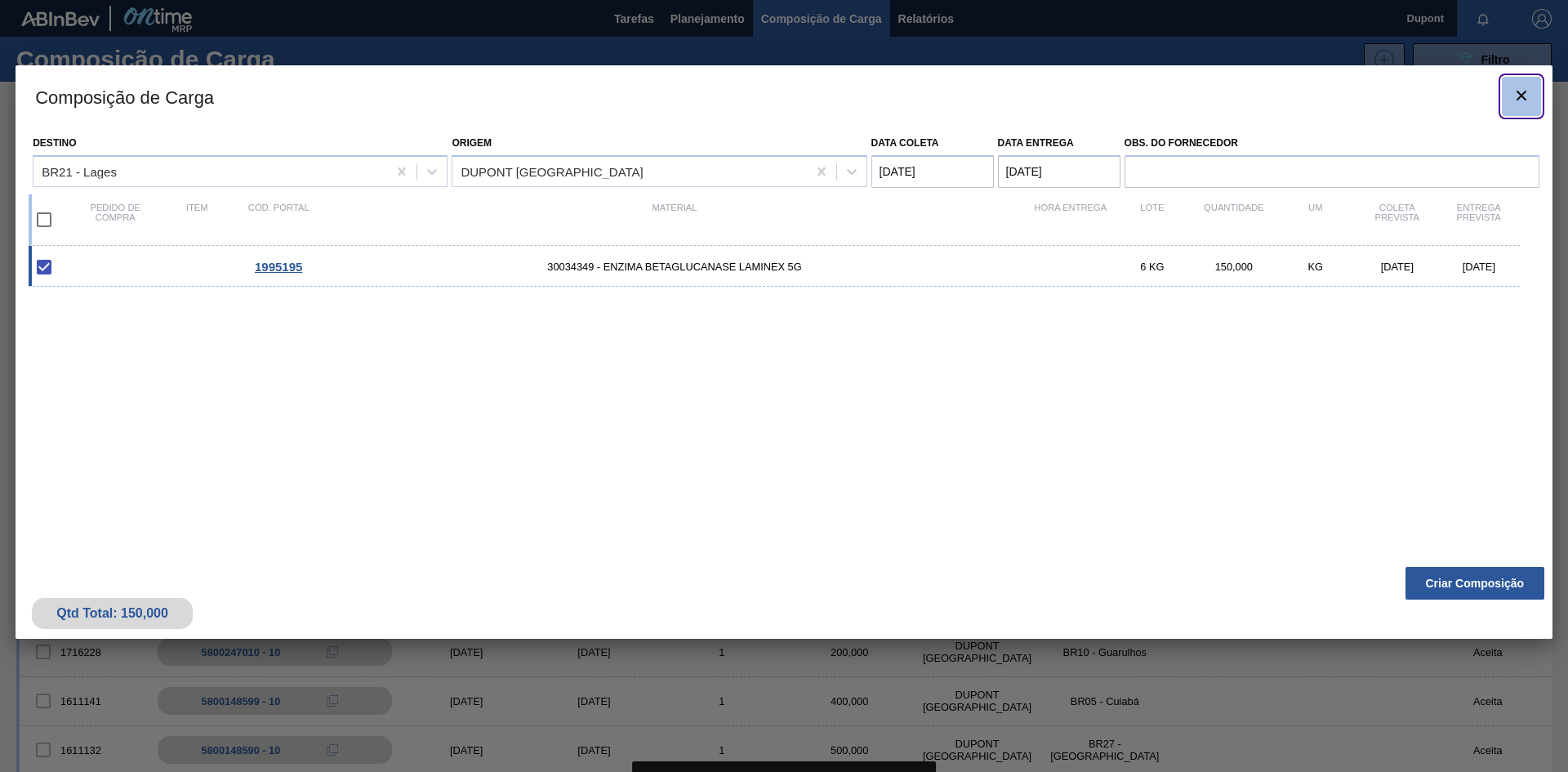
click at [1518, 93] on icon "botão de ícone" at bounding box center [1521, 95] width 10 height 10
